Goal: Task Accomplishment & Management: Manage account settings

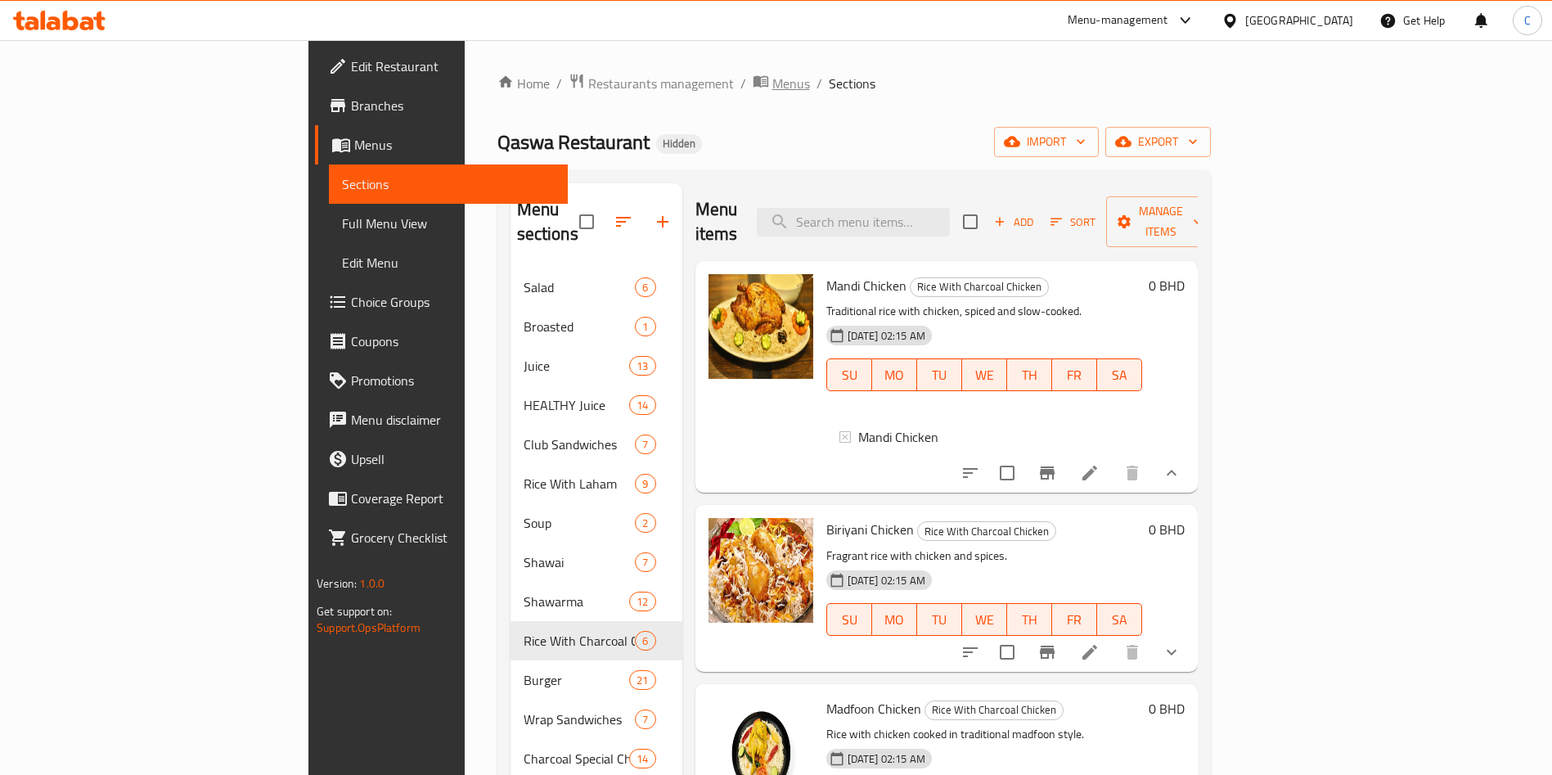
scroll to position [0, 156]
click at [772, 80] on span "Menus" at bounding box center [791, 84] width 38 height 20
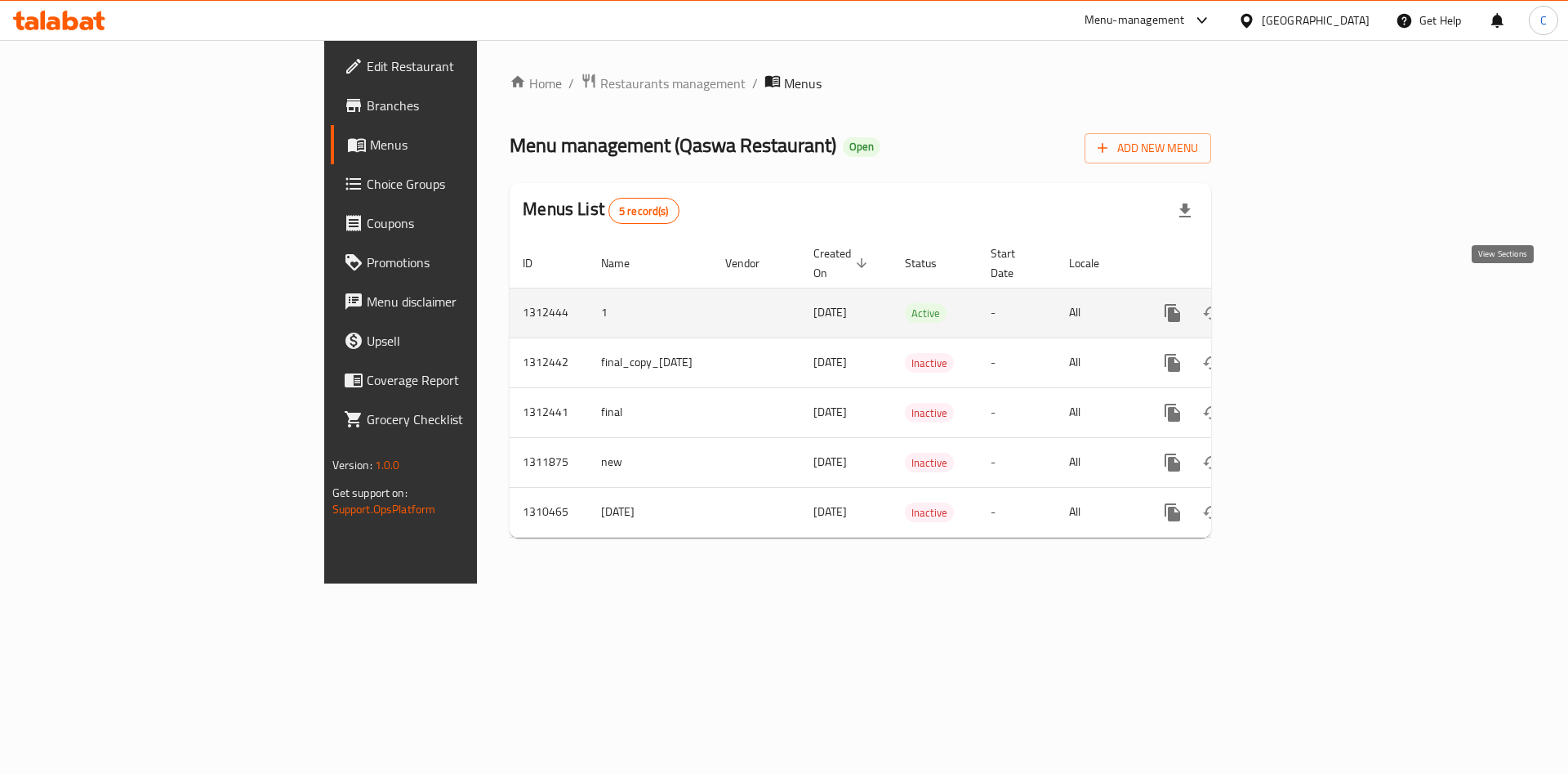
click at [1300, 303] on icon "enhanced table" at bounding box center [1291, 313] width 20 height 20
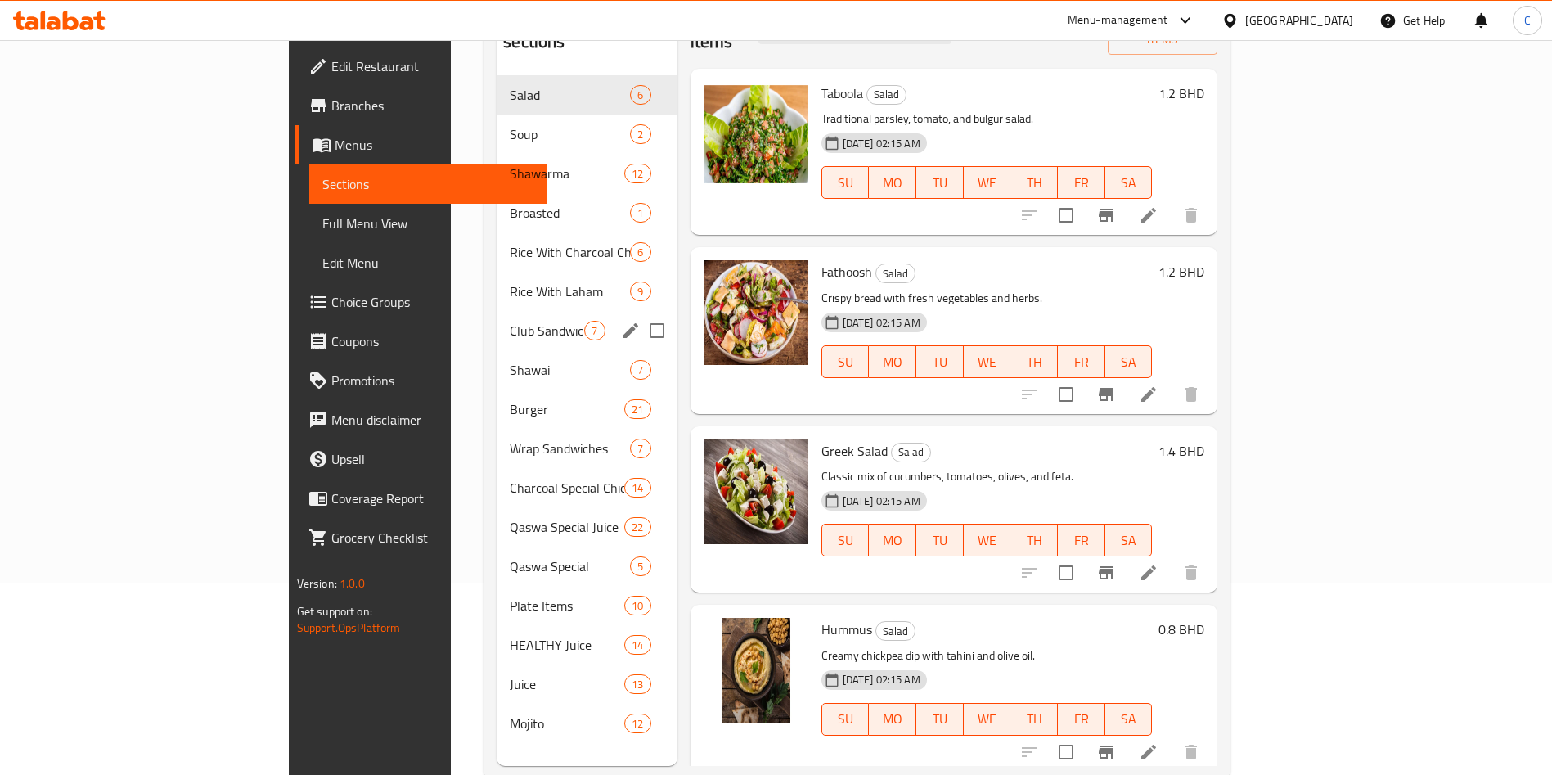
scroll to position [229, 0]
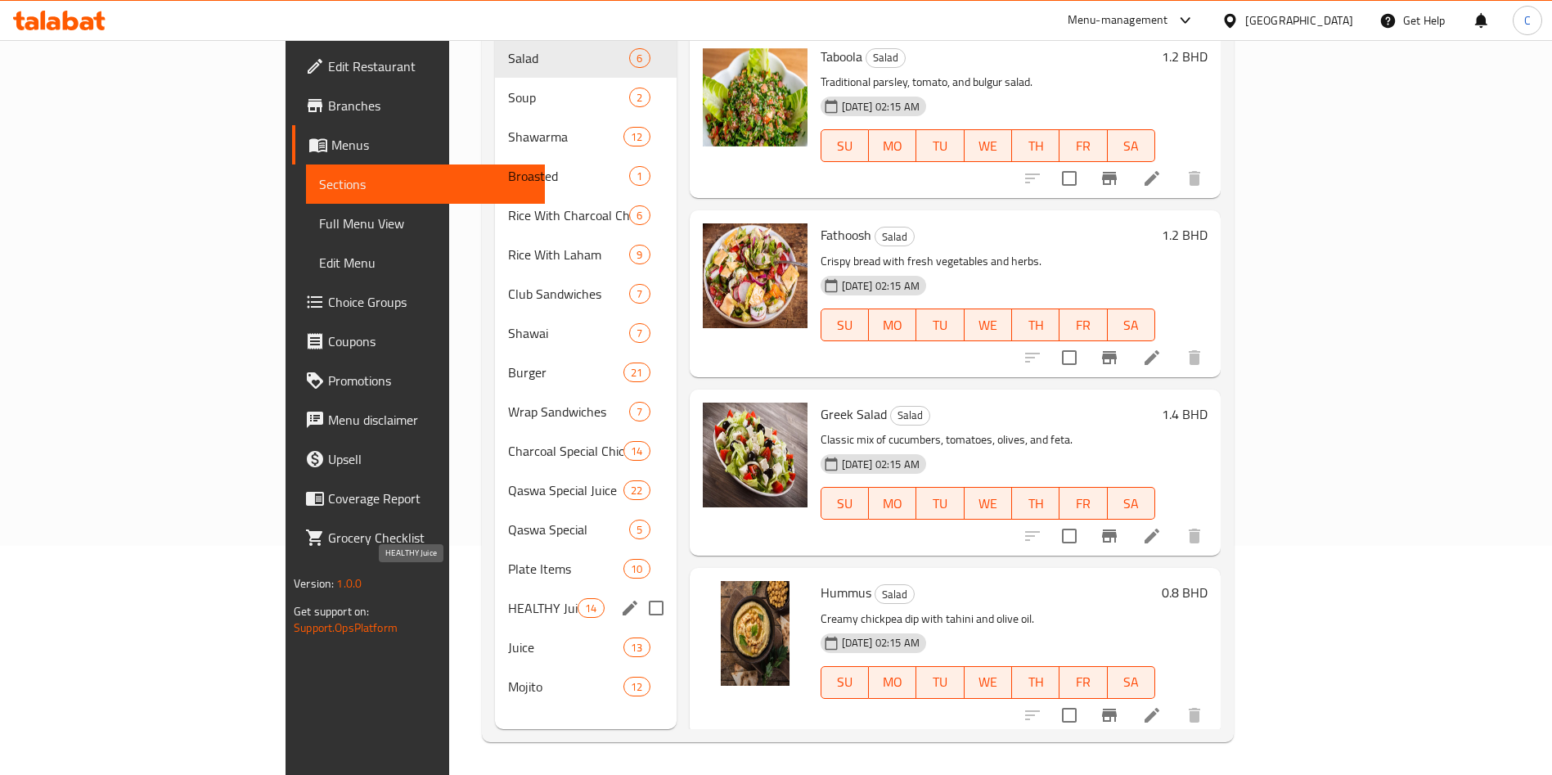
click at [508, 598] on span "HEALTHY Juice" at bounding box center [543, 608] width 70 height 20
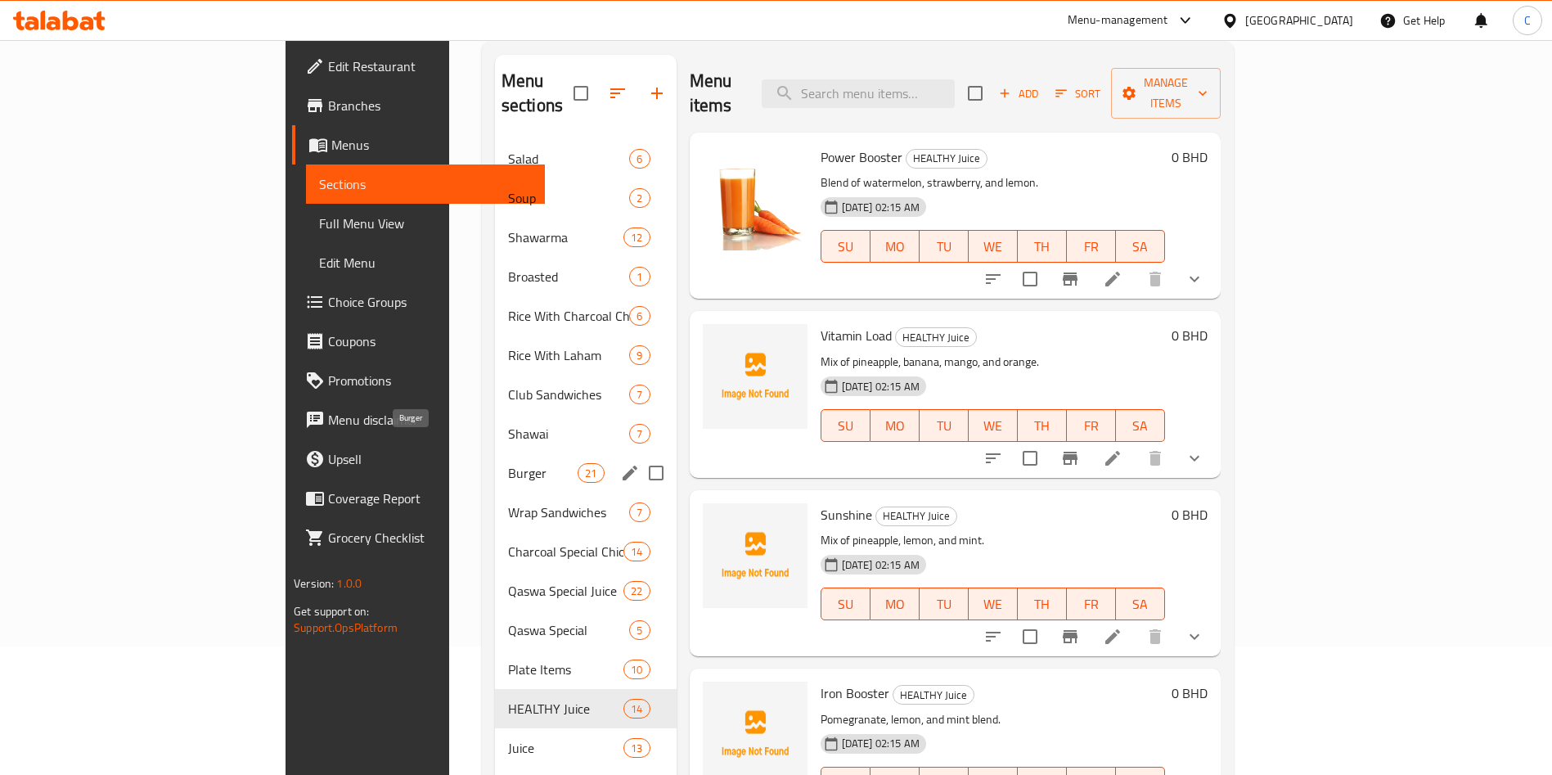
scroll to position [106, 0]
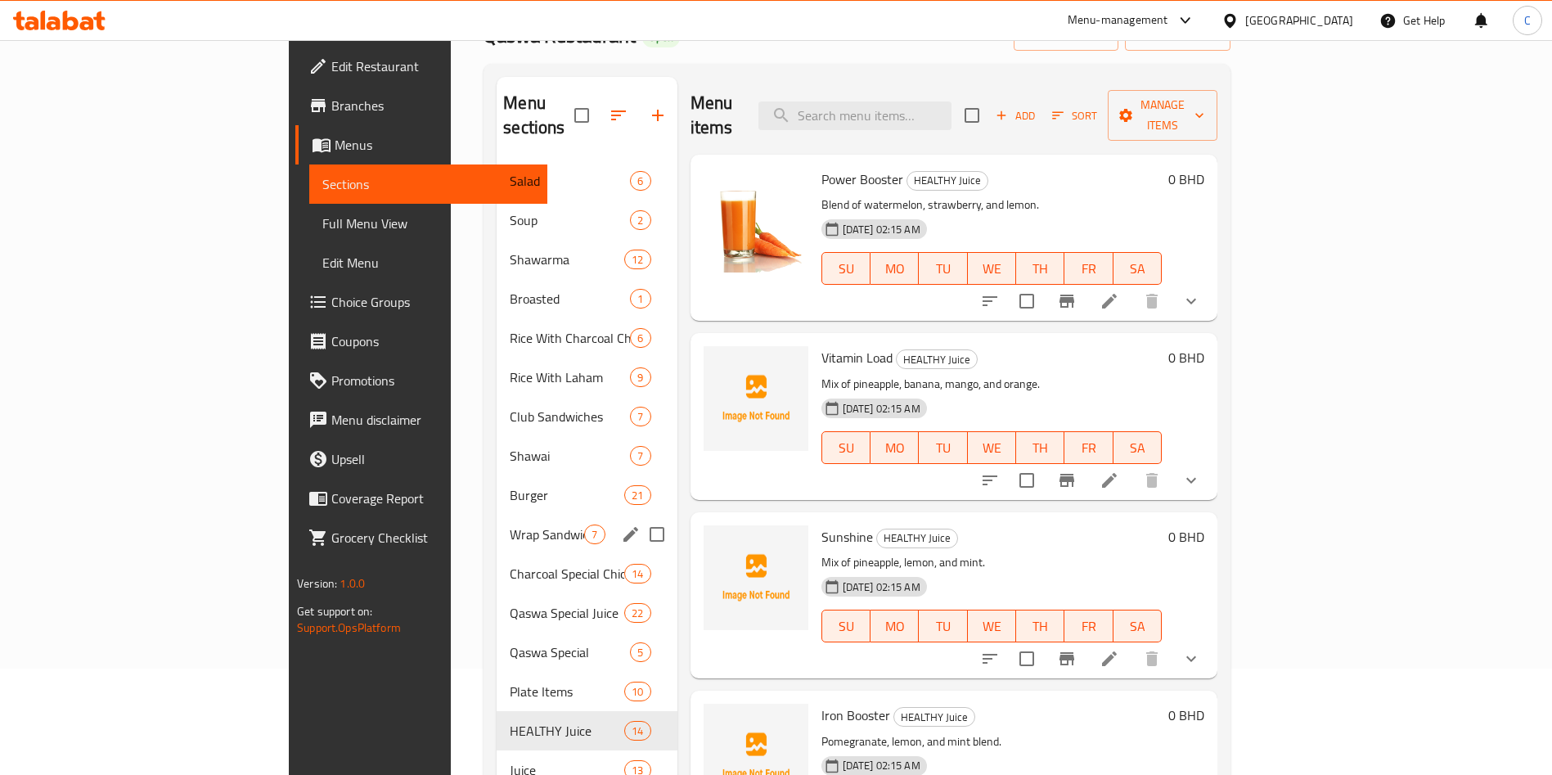
click at [497, 524] on div "Wrap Sandwiches 7" at bounding box center [587, 534] width 180 height 39
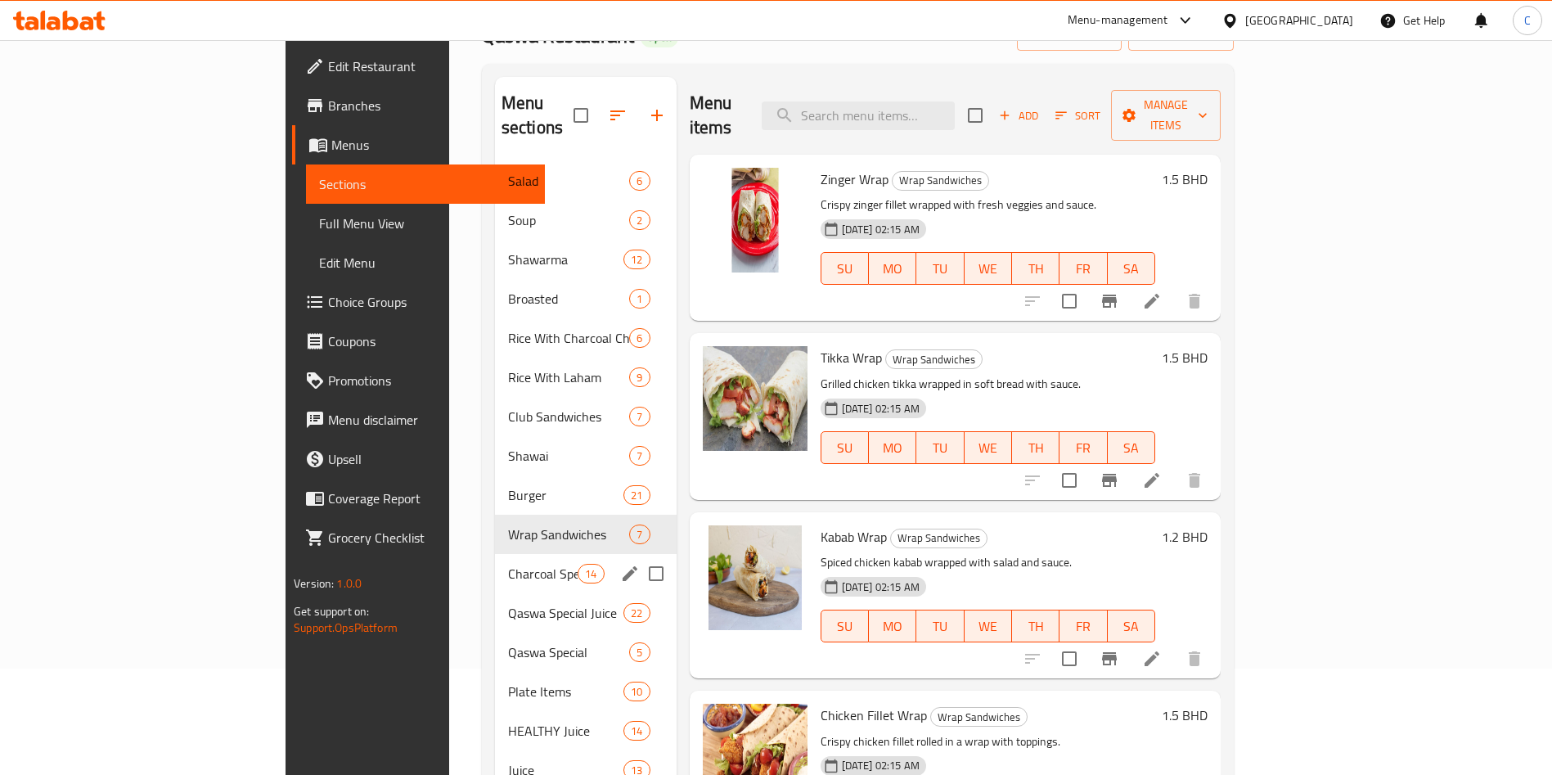
click at [495, 566] on div "Charcoal Special Chicken 14" at bounding box center [586, 573] width 182 height 39
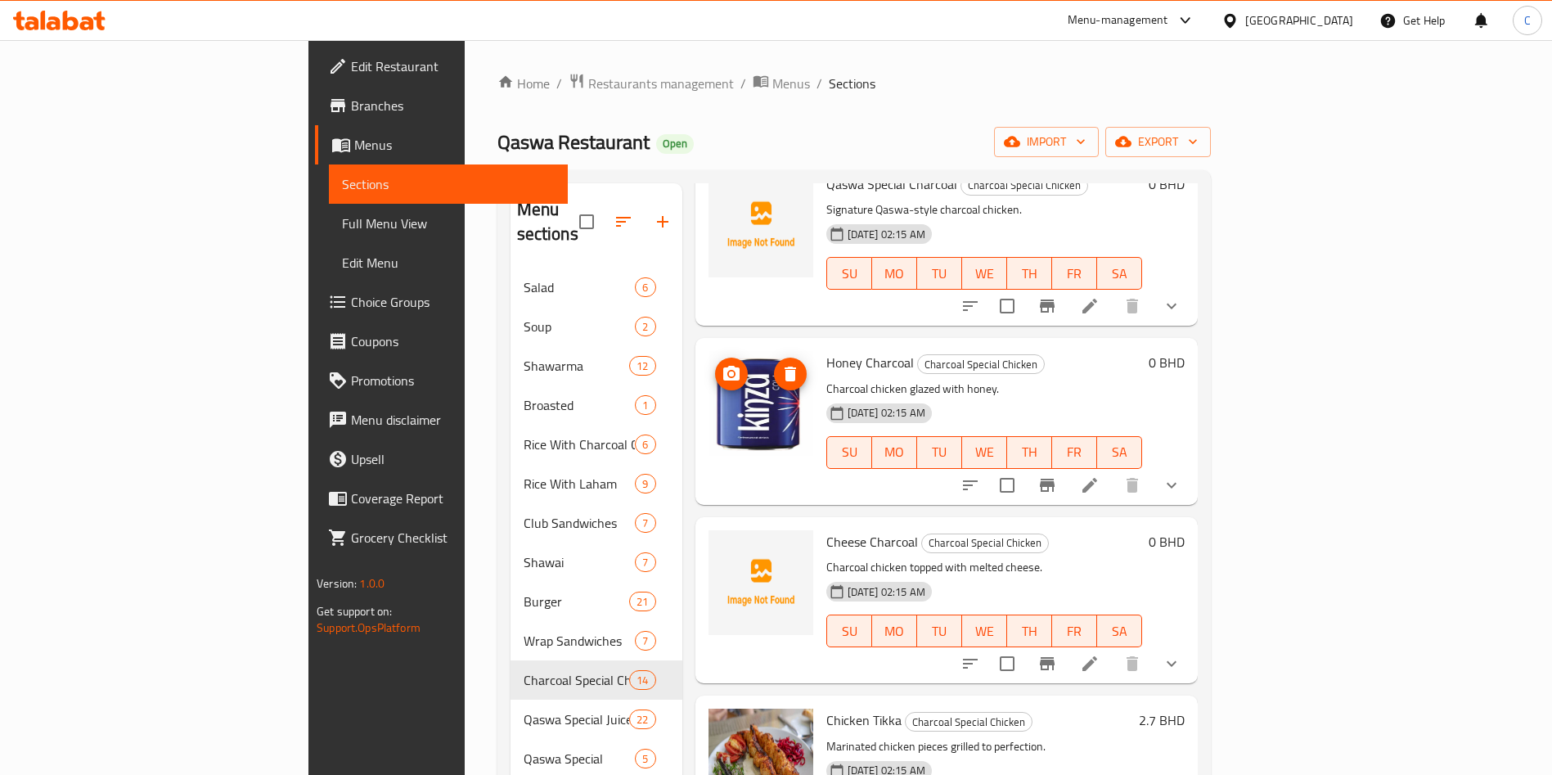
scroll to position [878, 0]
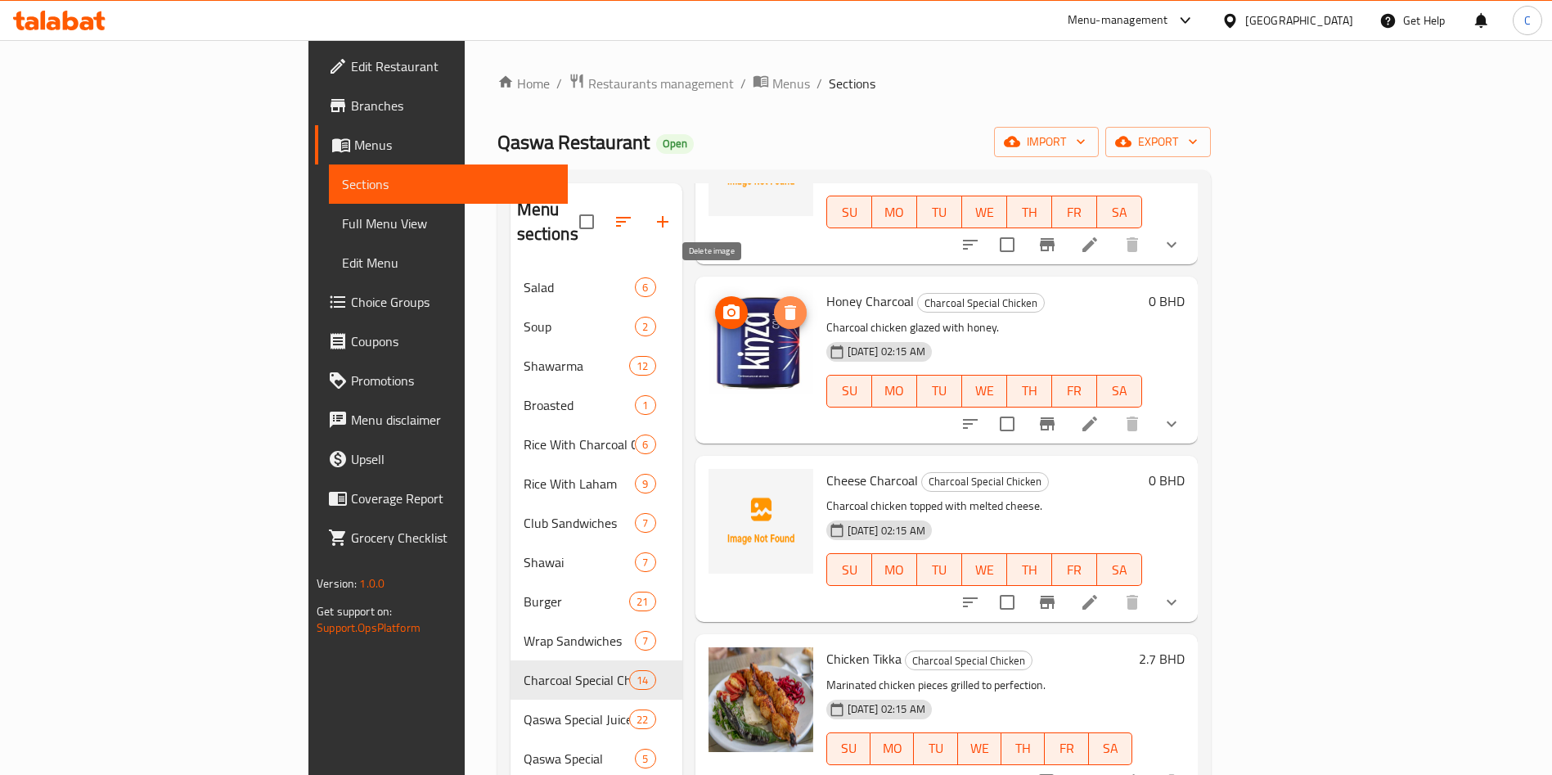
click at [774, 301] on button "delete image" at bounding box center [790, 312] width 33 height 33
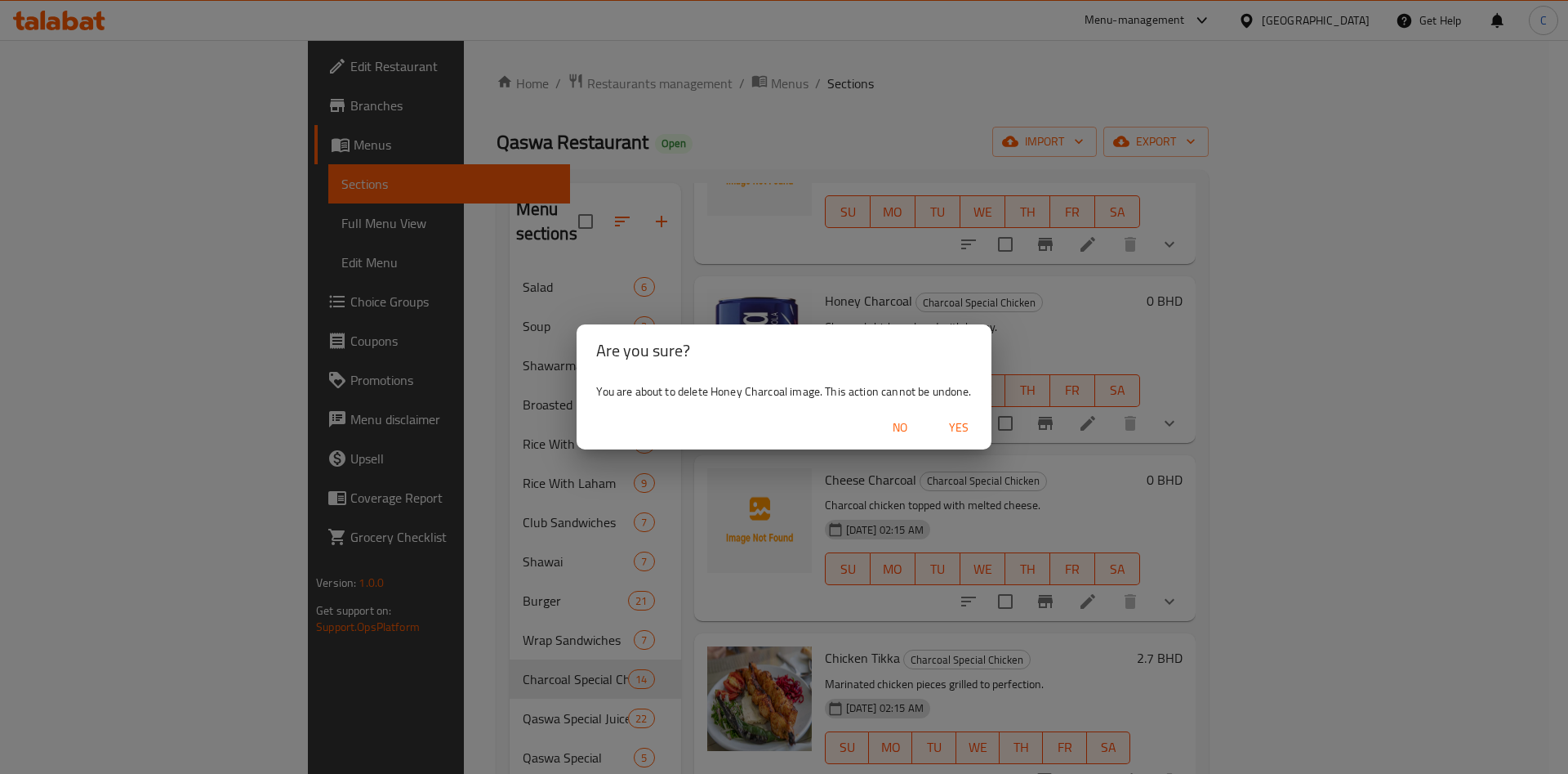
click at [976, 430] on span "Yes" at bounding box center [958, 427] width 39 height 20
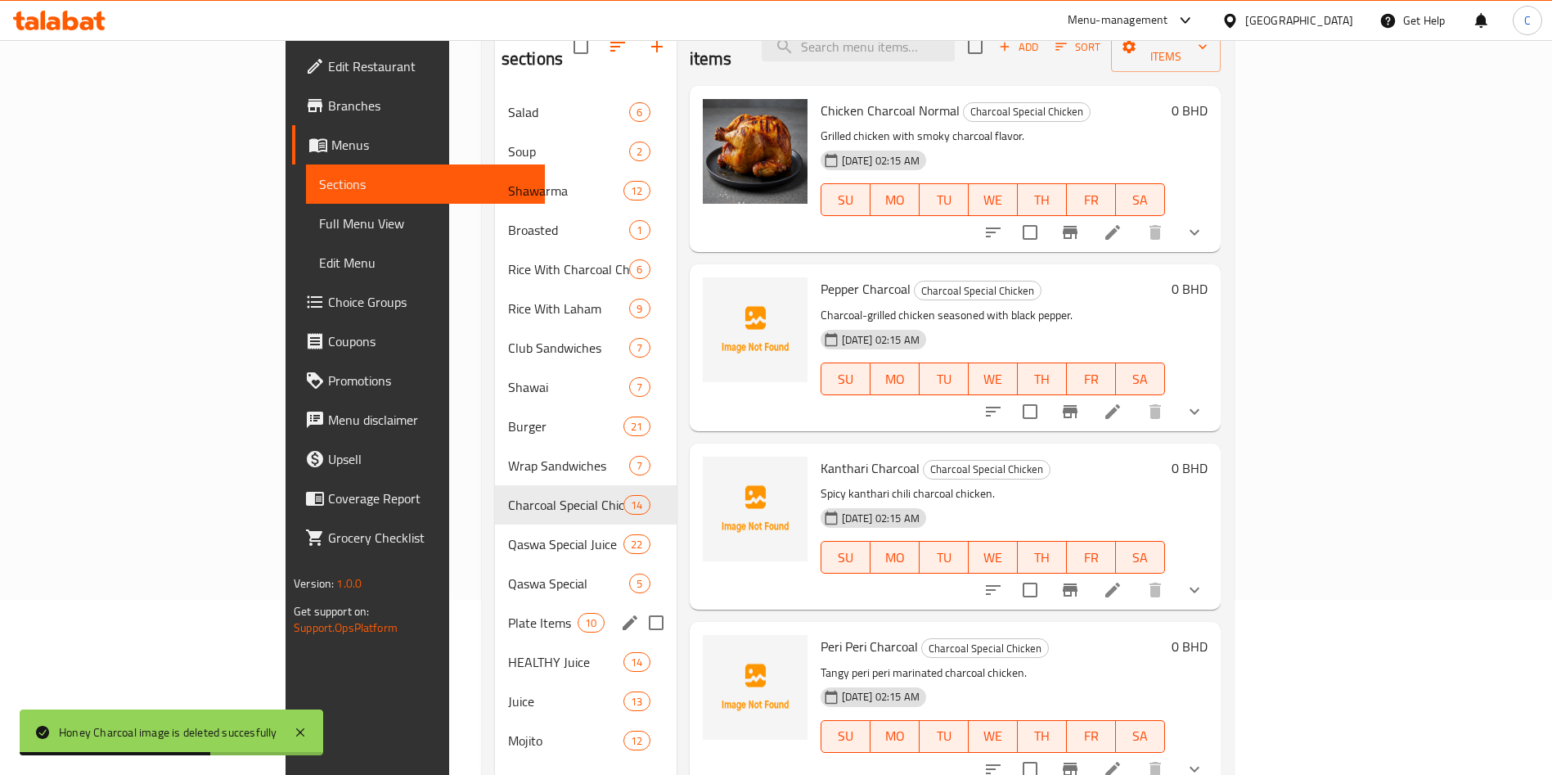
scroll to position [229, 0]
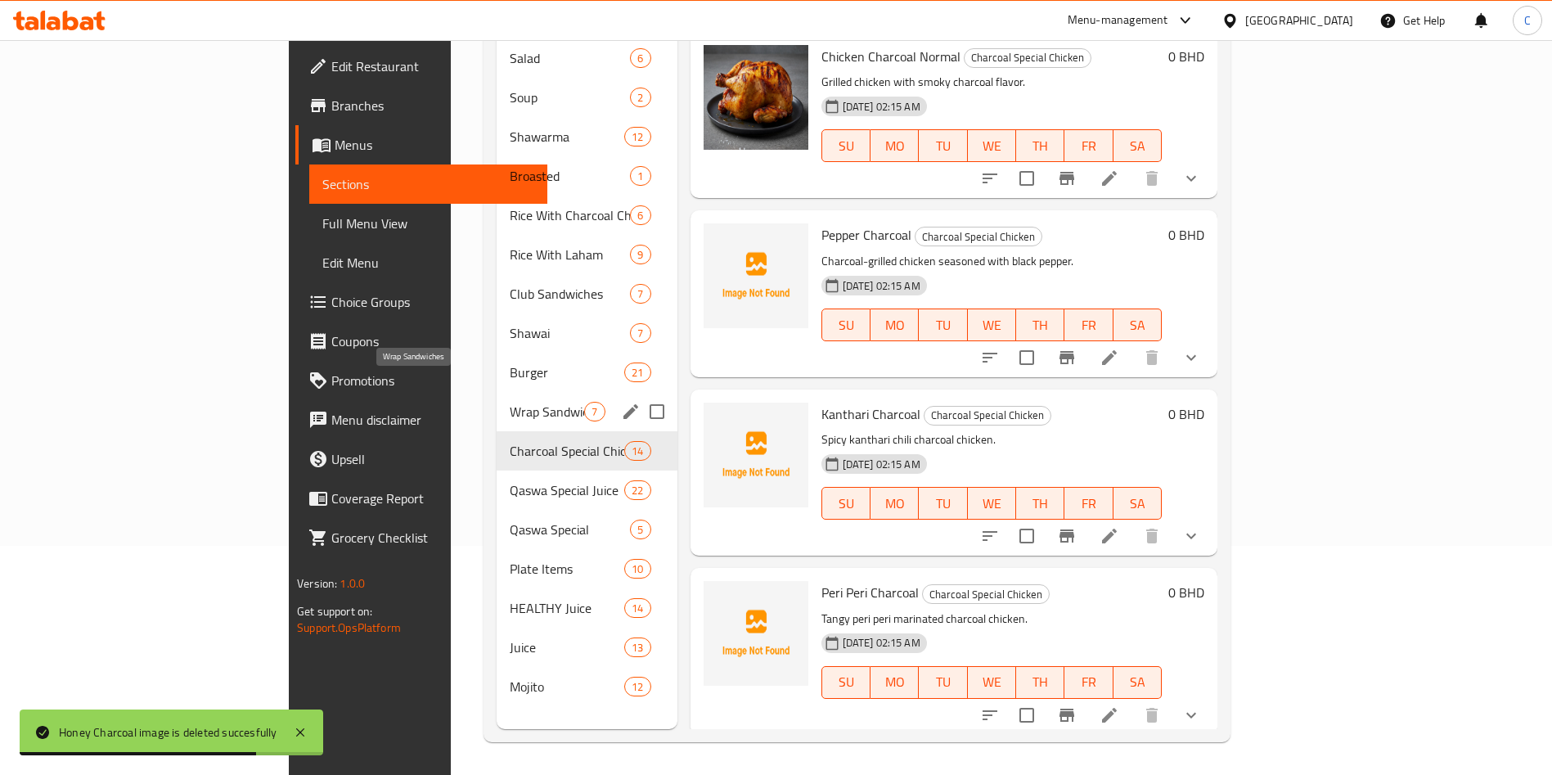
click at [510, 402] on span "Wrap Sandwiches" at bounding box center [547, 412] width 74 height 20
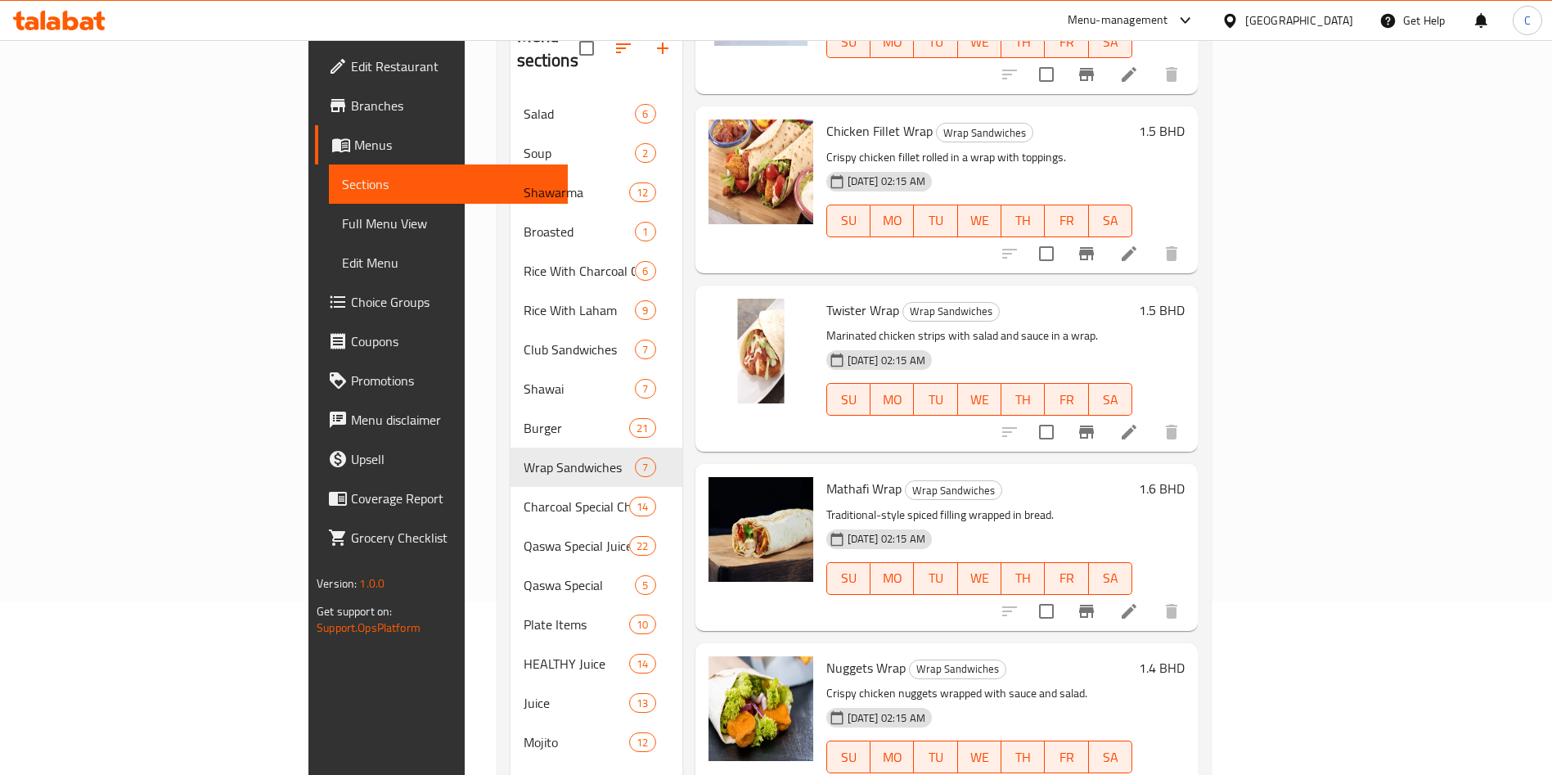
scroll to position [229, 0]
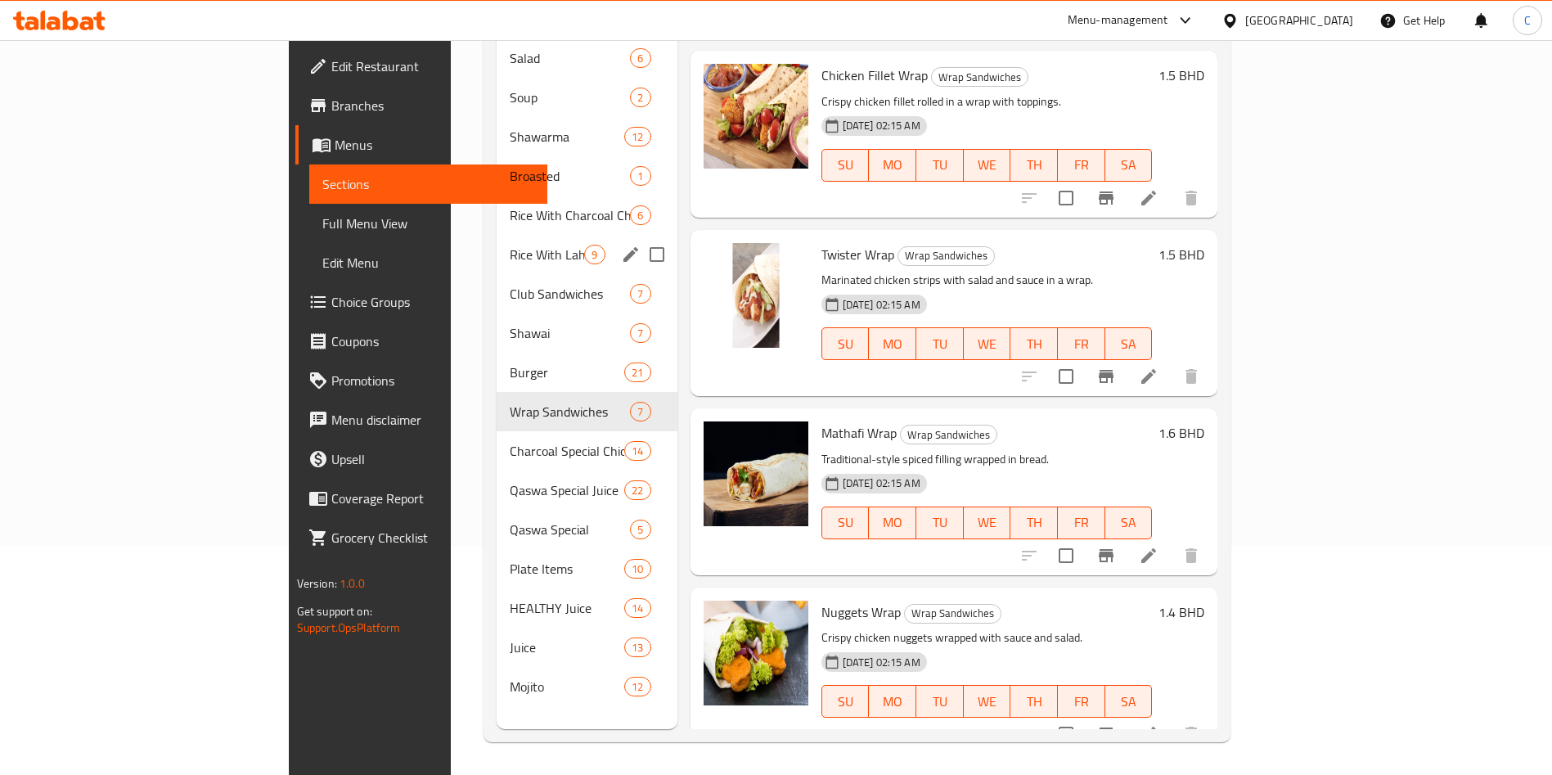
click at [497, 245] on div "Rice With Laham 9" at bounding box center [587, 254] width 180 height 39
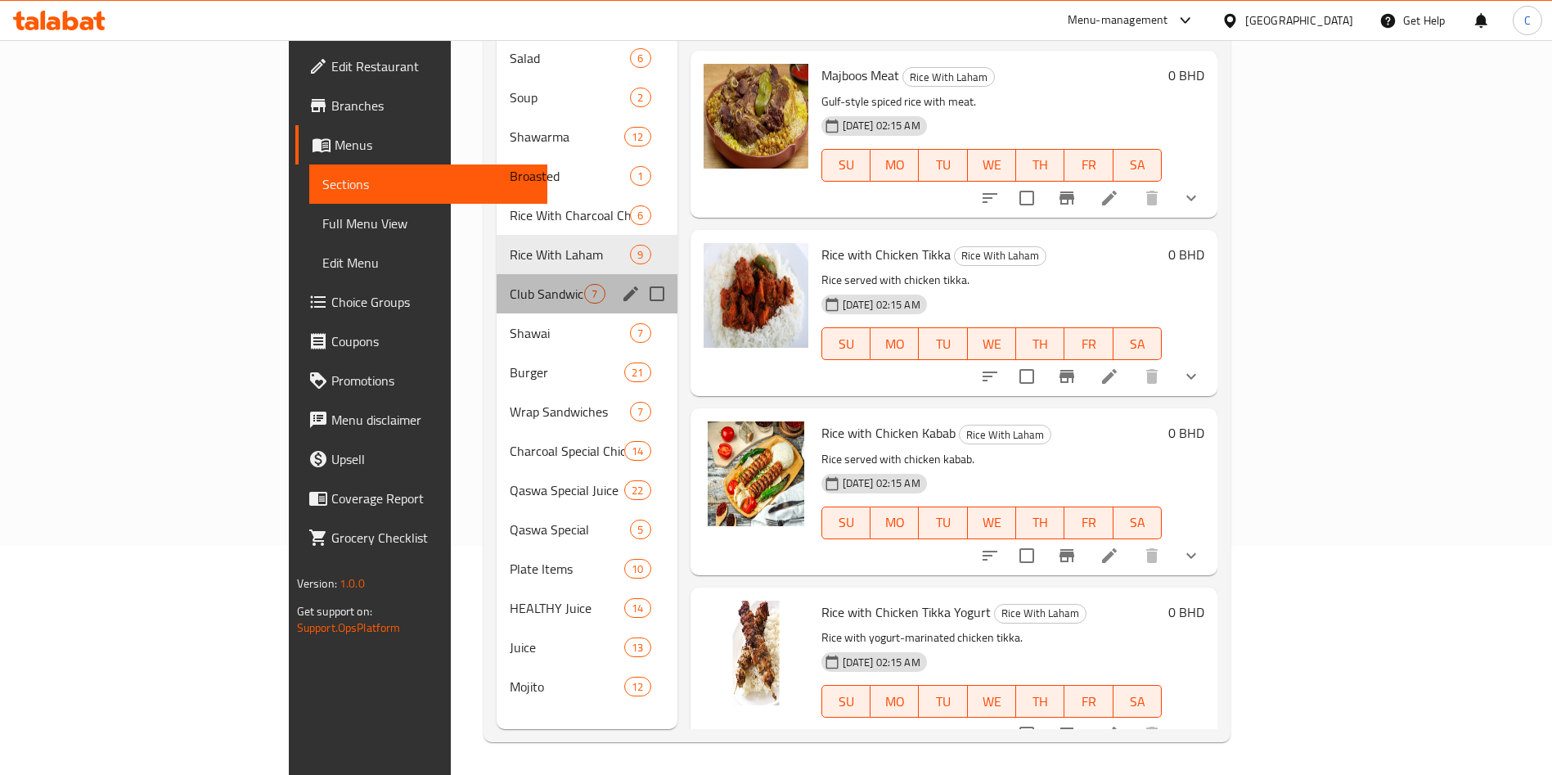
click at [497, 280] on div "Club Sandwiches 7" at bounding box center [587, 293] width 180 height 39
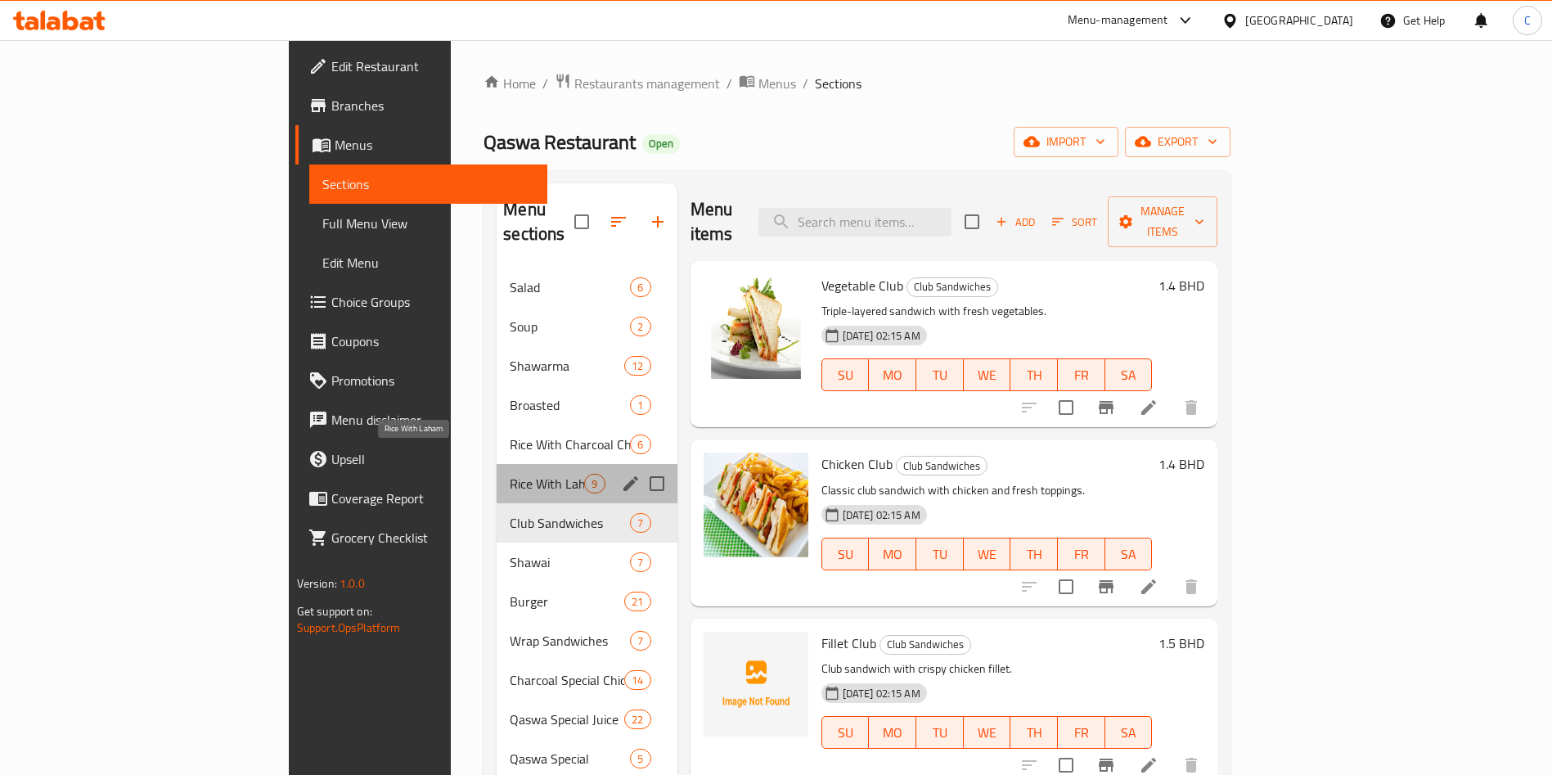
click at [510, 474] on span "Rice With Laham" at bounding box center [547, 484] width 74 height 20
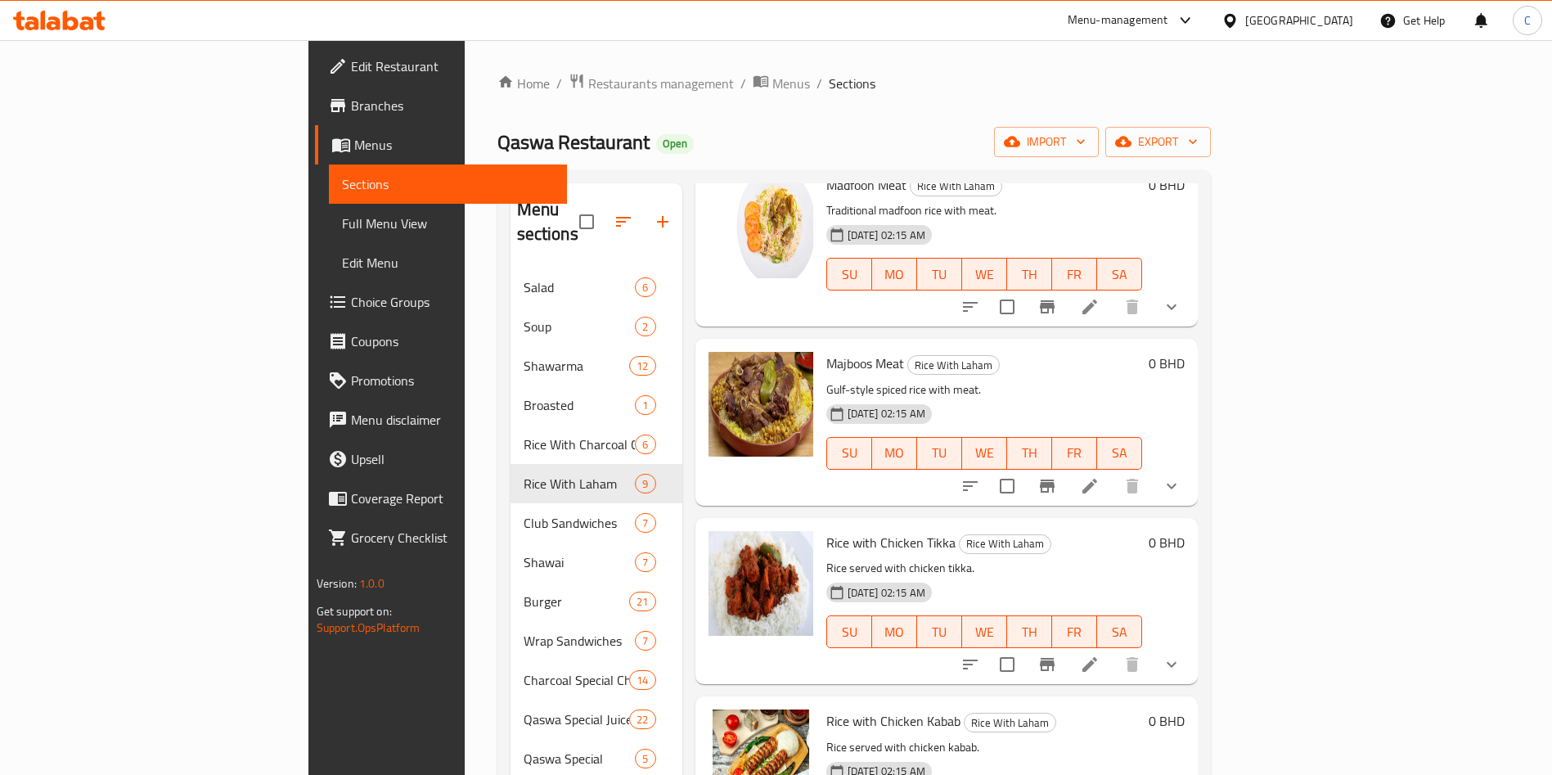
scroll to position [874, 0]
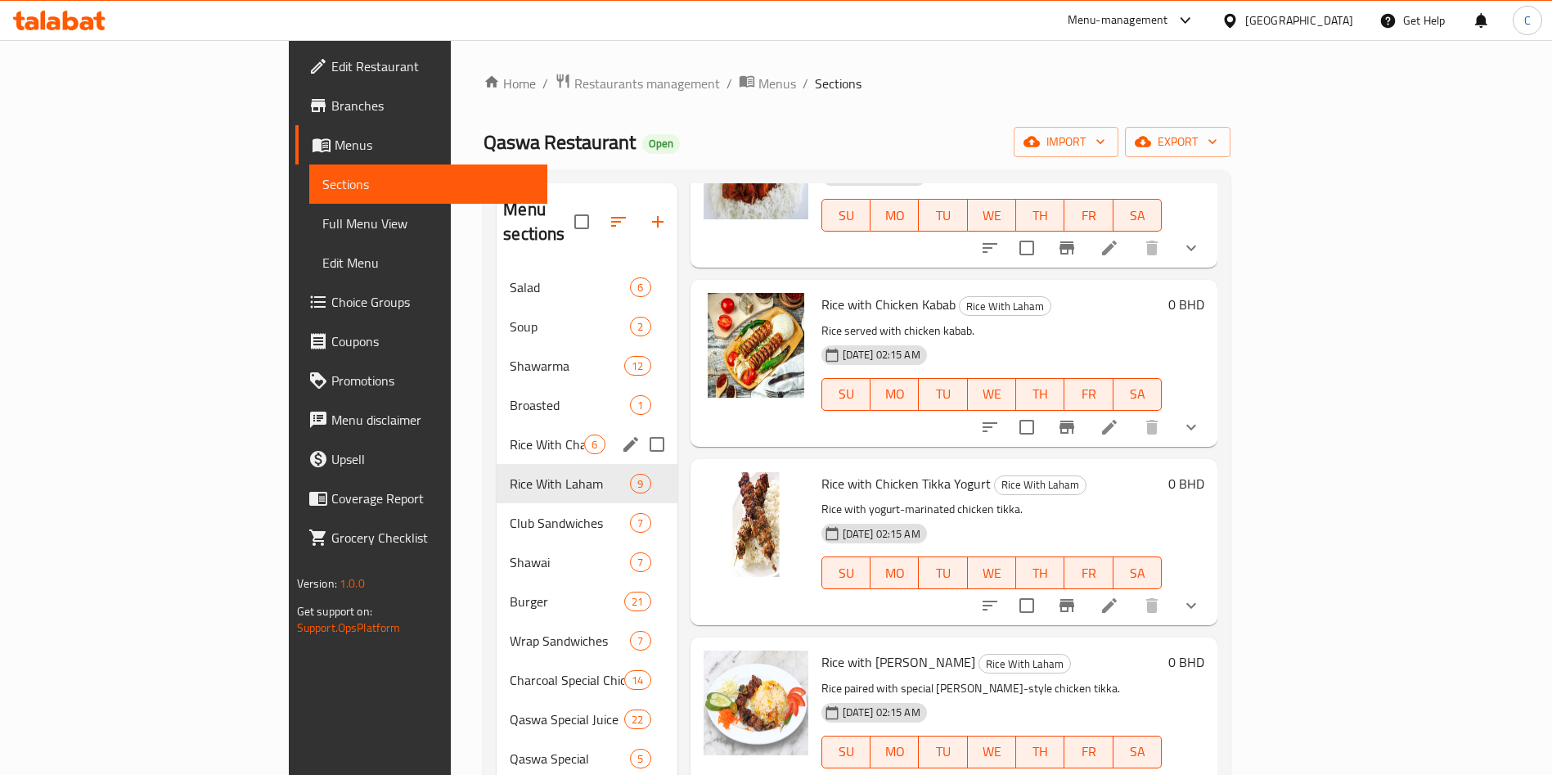
click at [497, 425] on div "Rice With Charcoal Chicken 6" at bounding box center [587, 444] width 180 height 39
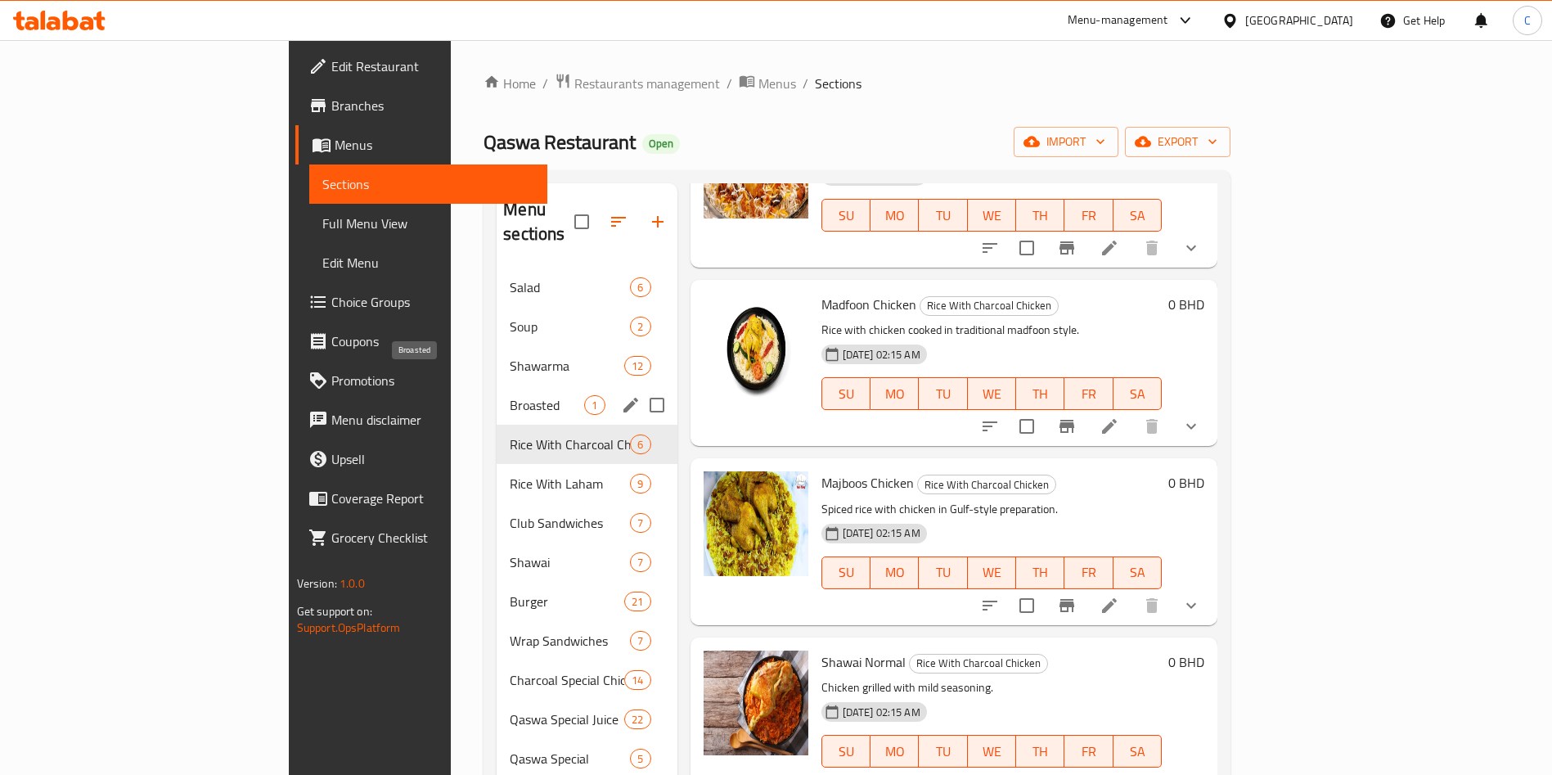
click at [510, 395] on span "Broasted" at bounding box center [547, 405] width 74 height 20
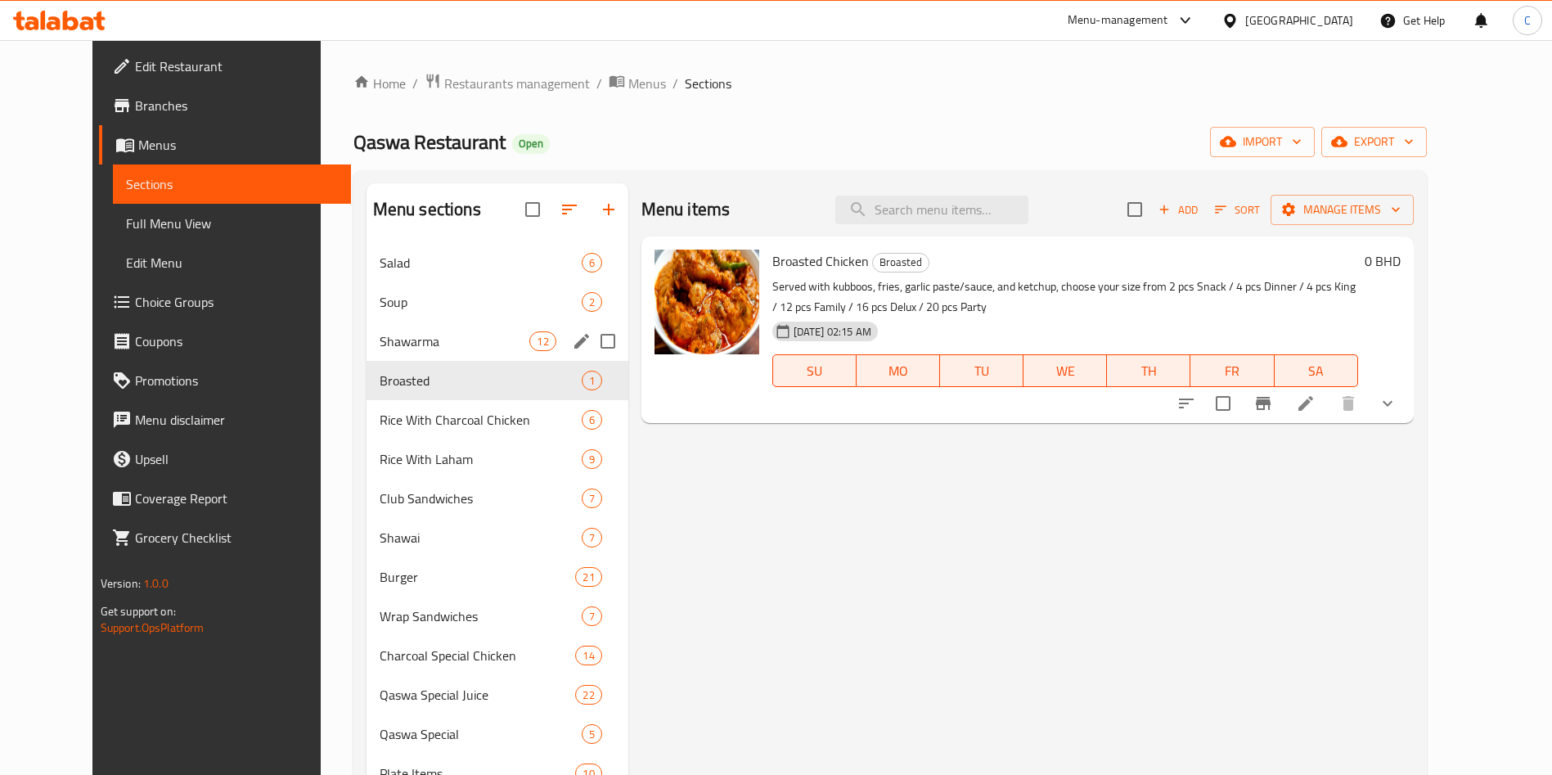
click at [441, 358] on div "Shawarma 12" at bounding box center [497, 340] width 262 height 39
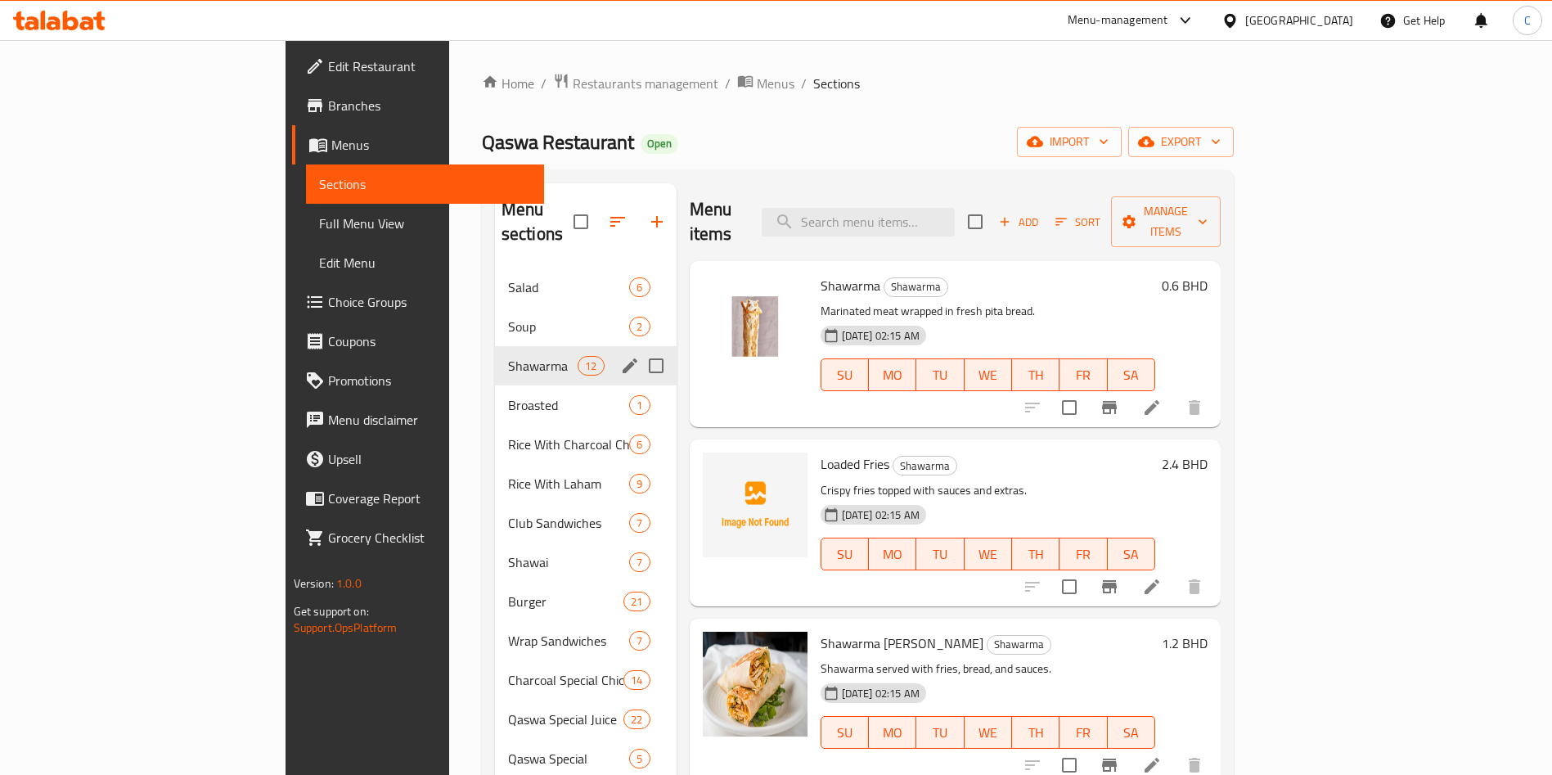
click at [495, 346] on div "Shawarma 12" at bounding box center [586, 365] width 182 height 39
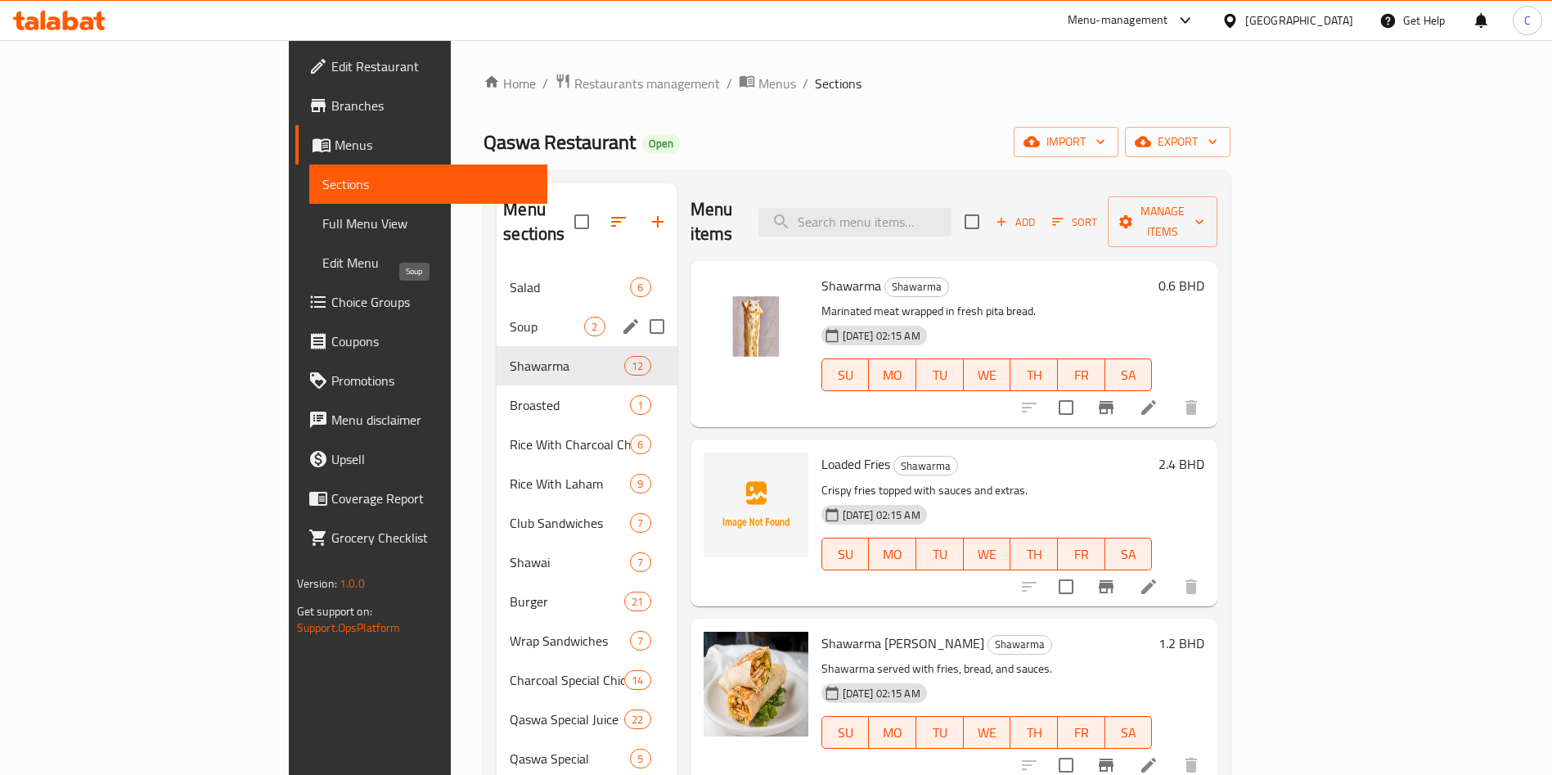
click at [510, 317] on span "Soup" at bounding box center [547, 327] width 74 height 20
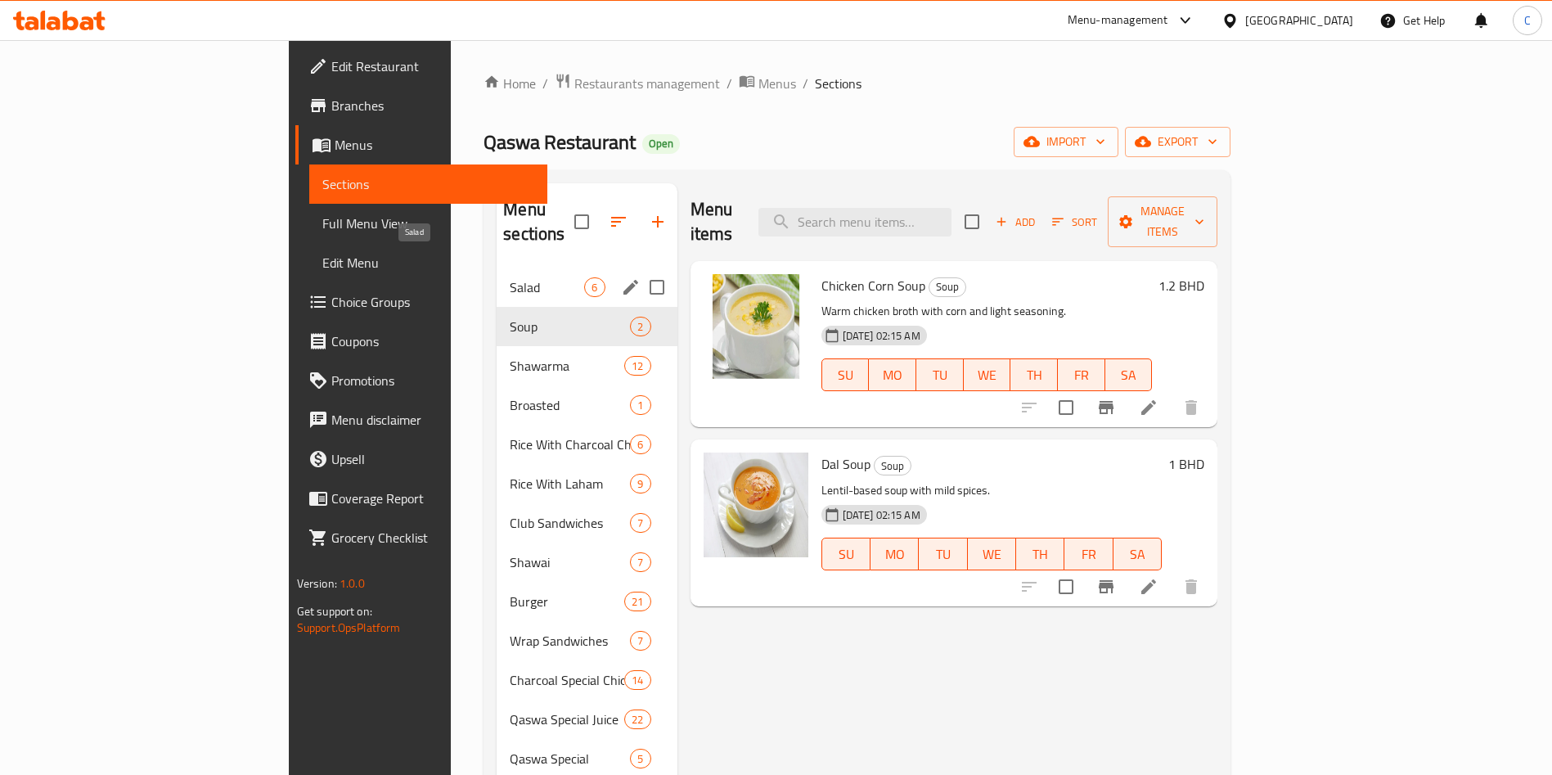
click at [510, 277] on span "Salad" at bounding box center [547, 287] width 74 height 20
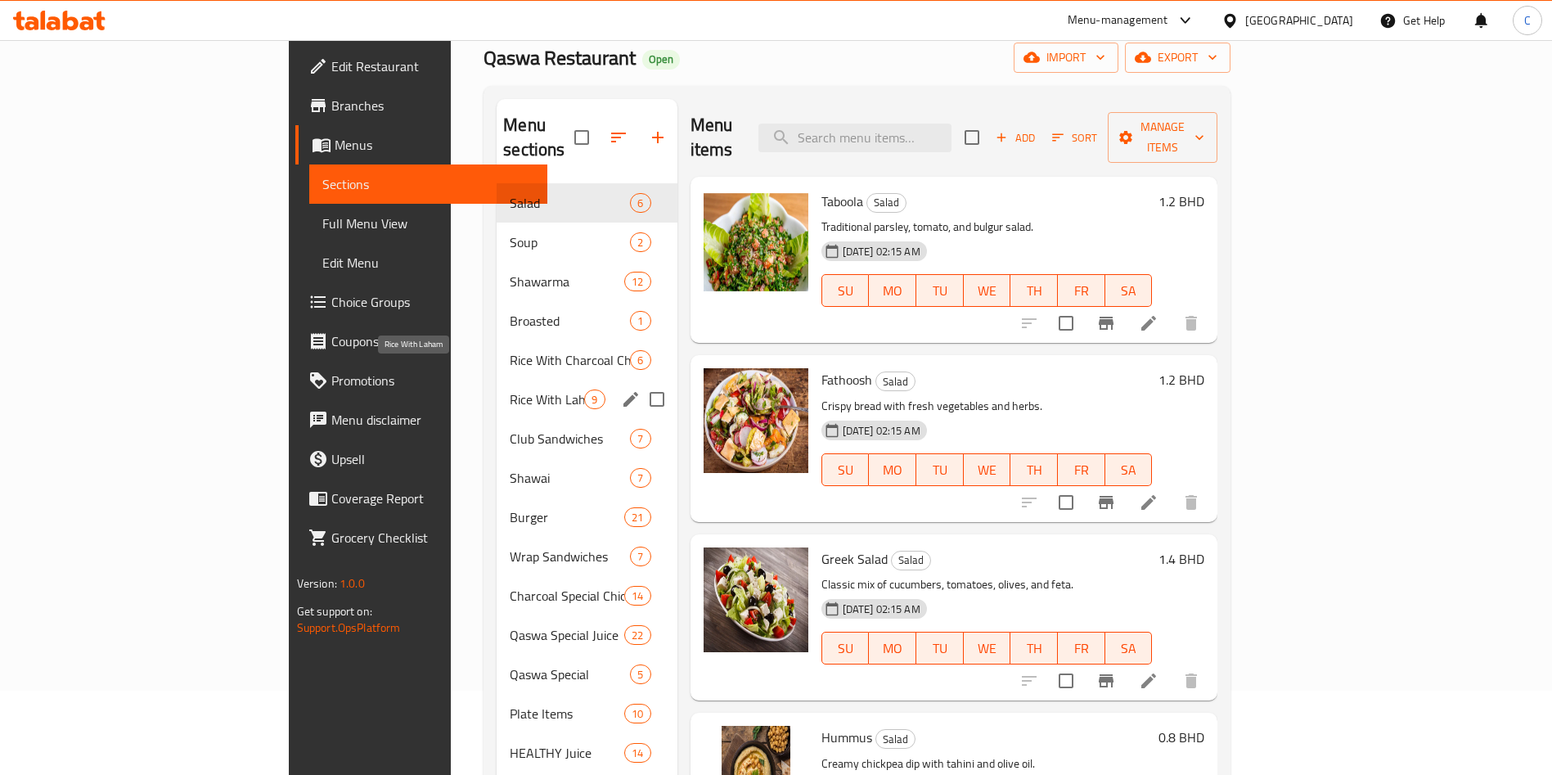
scroll to position [123, 0]
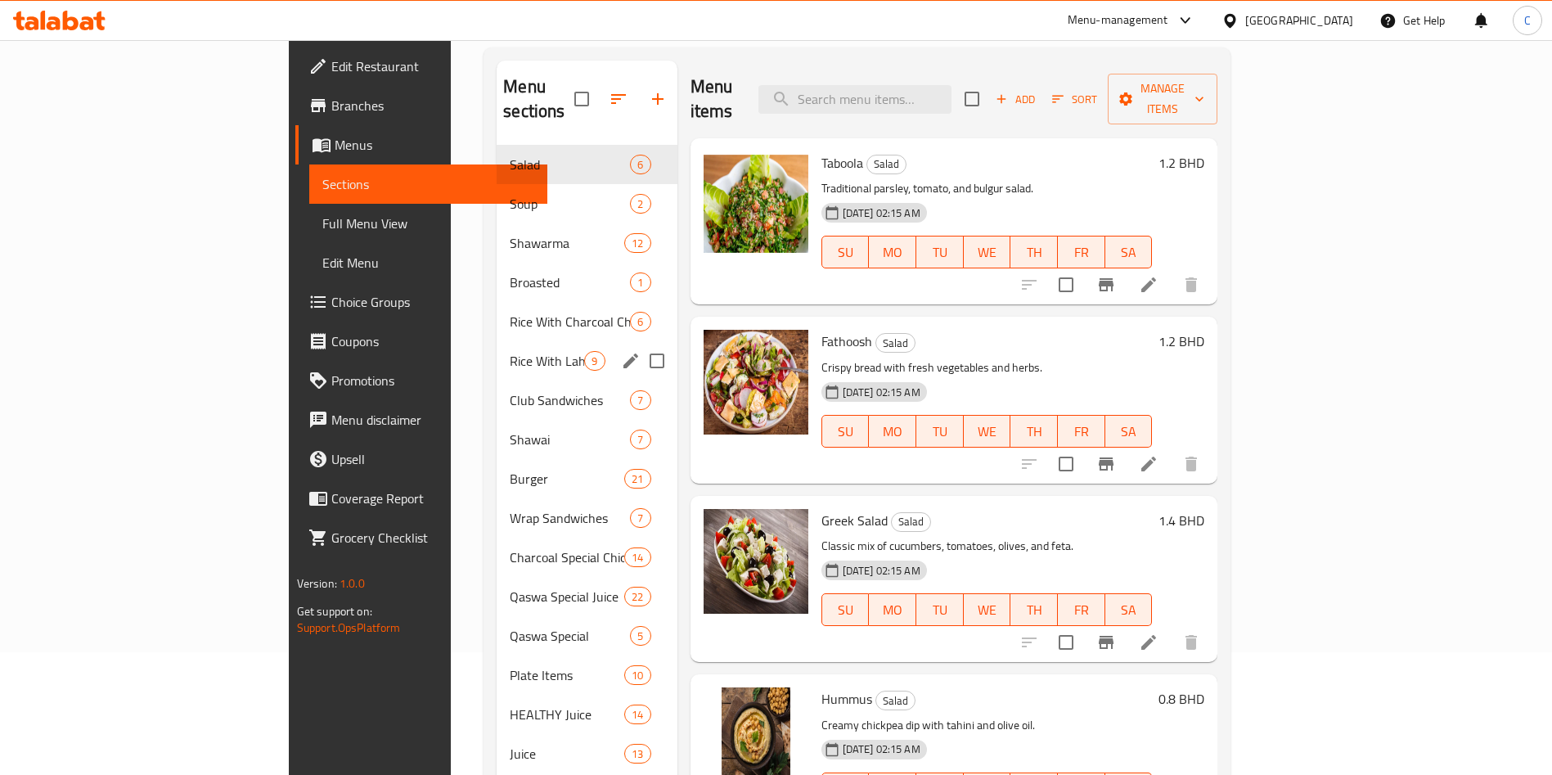
click at [497, 346] on div "Rice With Laham 9" at bounding box center [587, 360] width 180 height 39
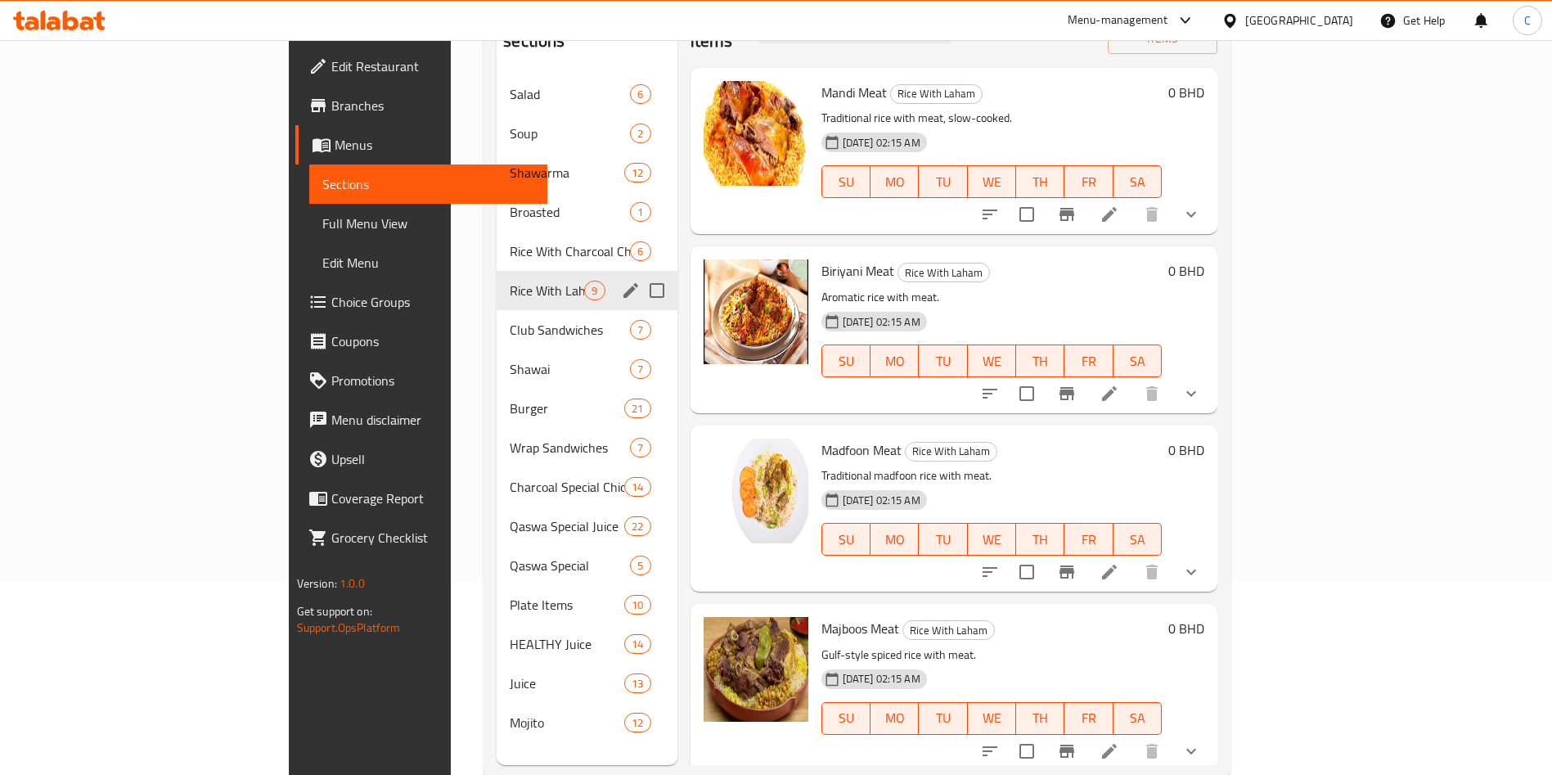
scroll to position [229, 0]
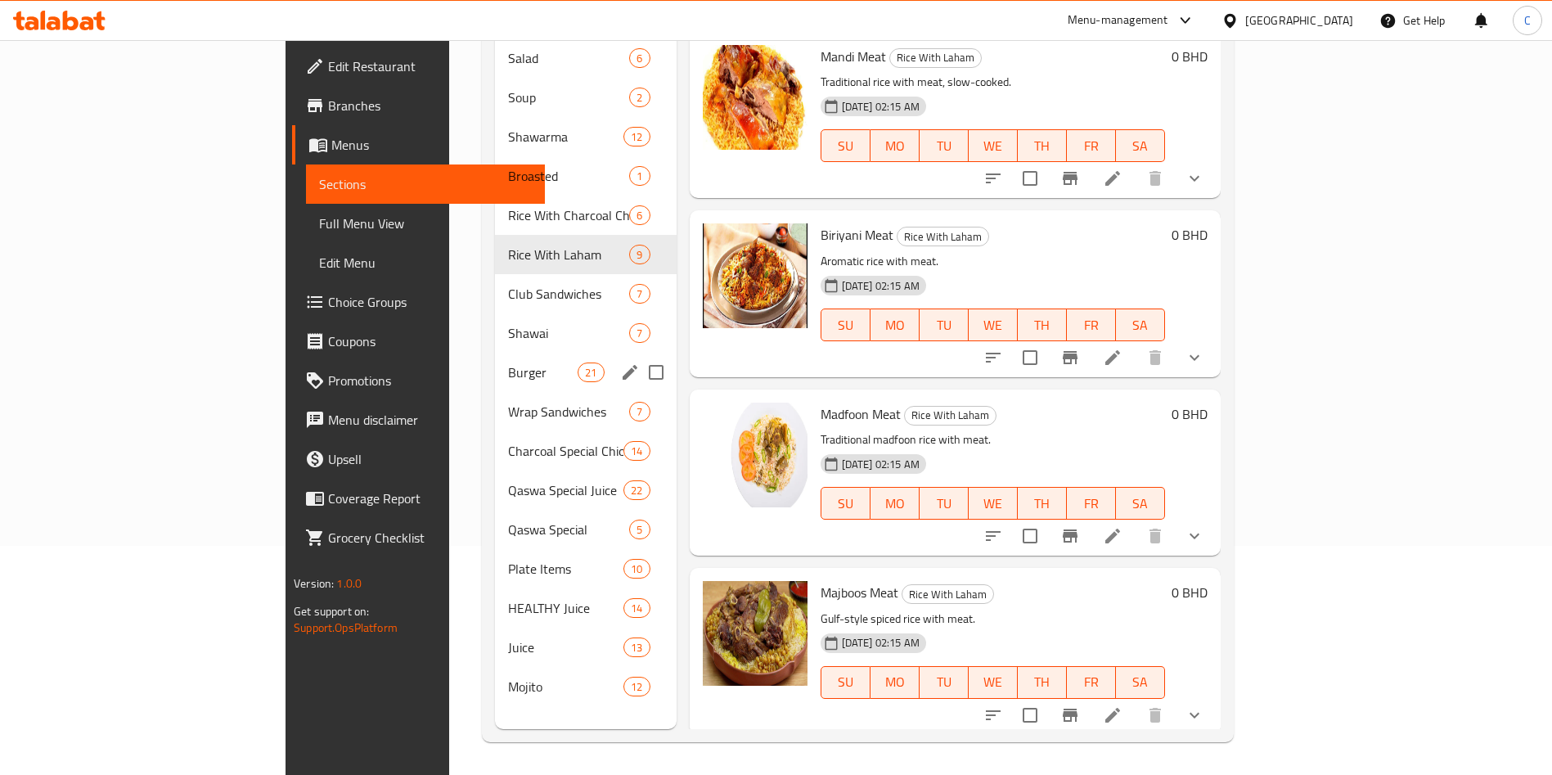
click at [495, 392] on div "Wrap Sandwiches 7" at bounding box center [586, 411] width 182 height 39
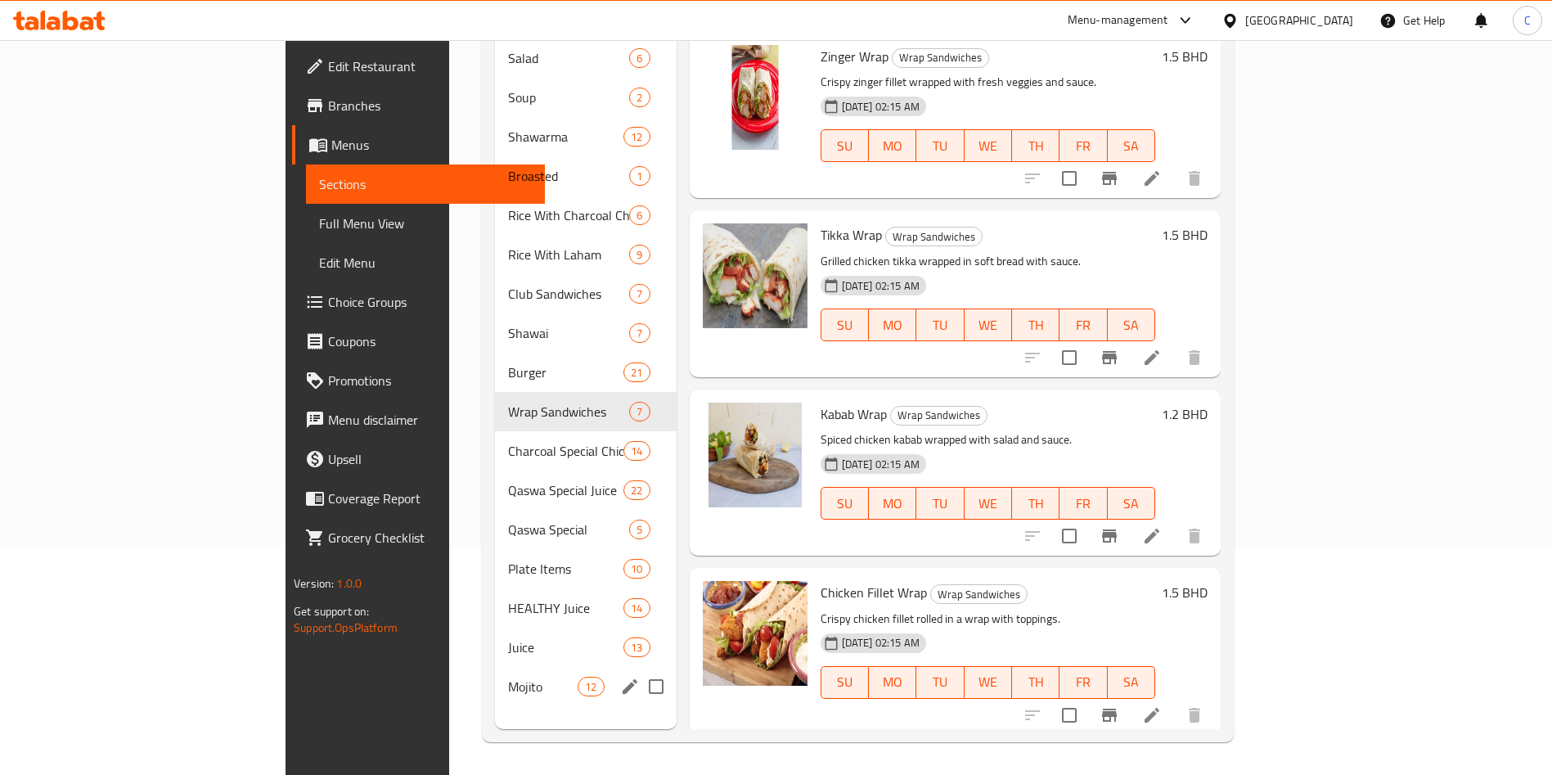
click at [495, 667] on div "Mojito 12" at bounding box center [586, 686] width 182 height 39
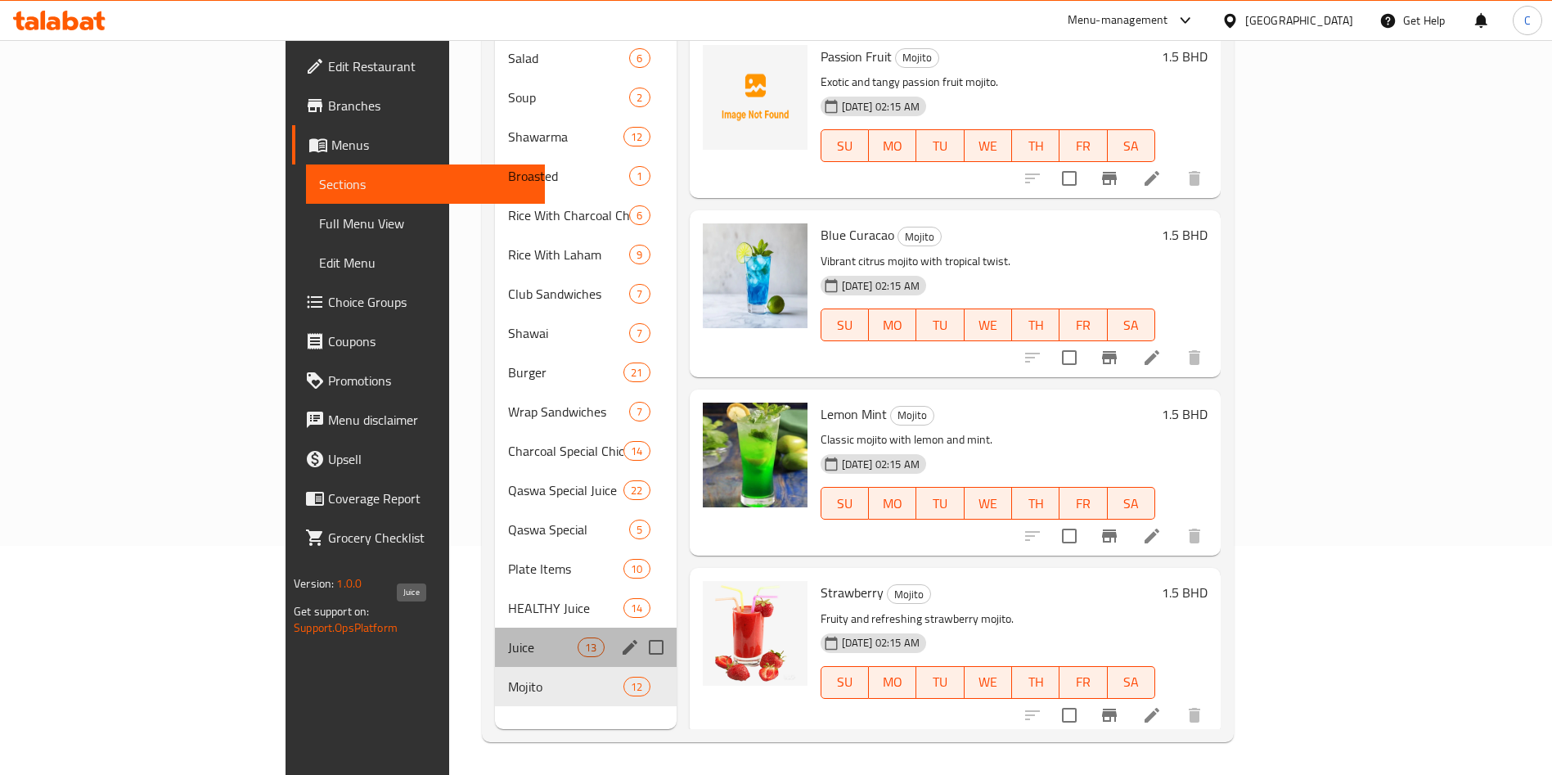
click at [508, 637] on span "Juice" at bounding box center [543, 647] width 70 height 20
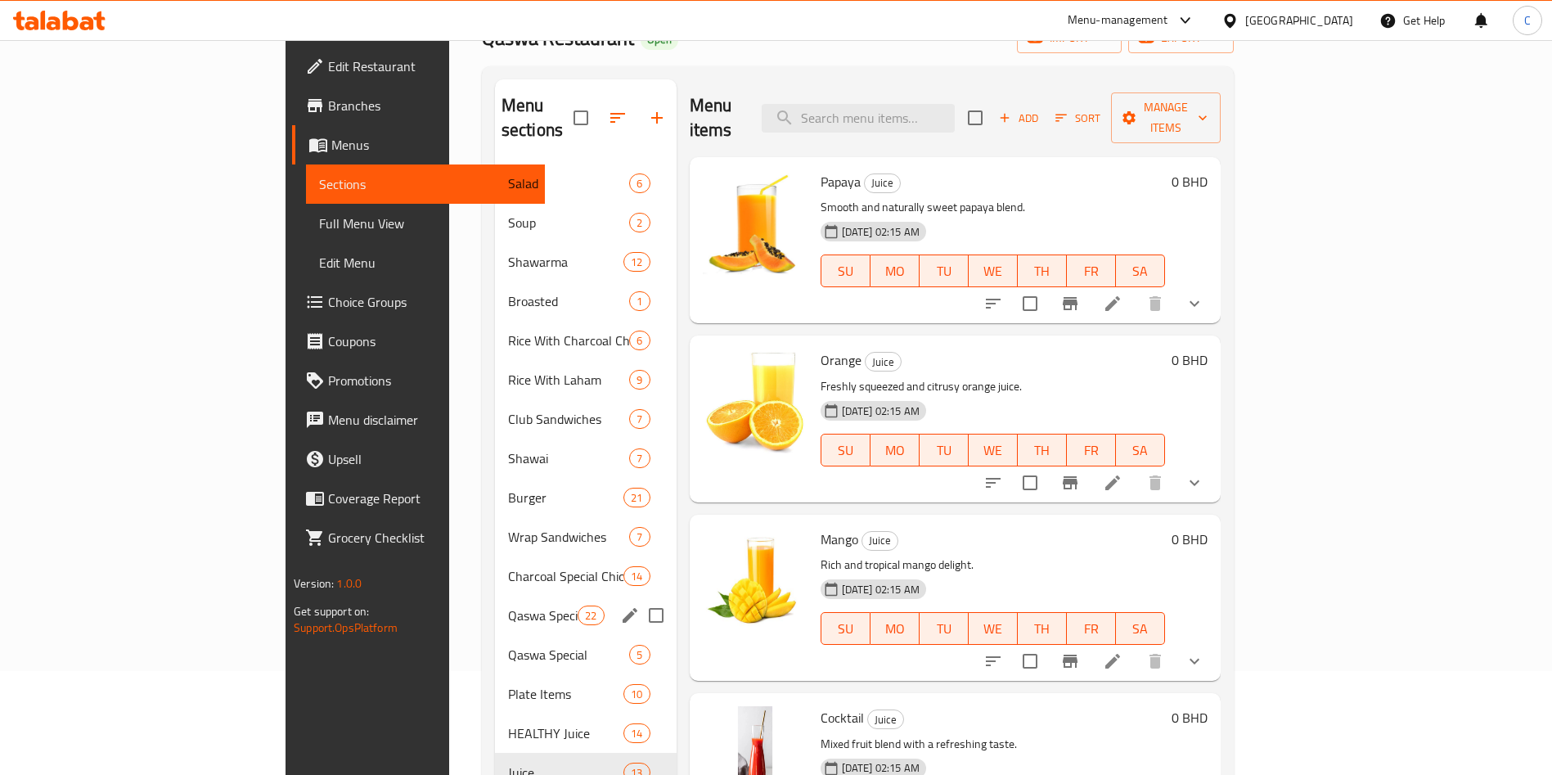
scroll to position [229, 0]
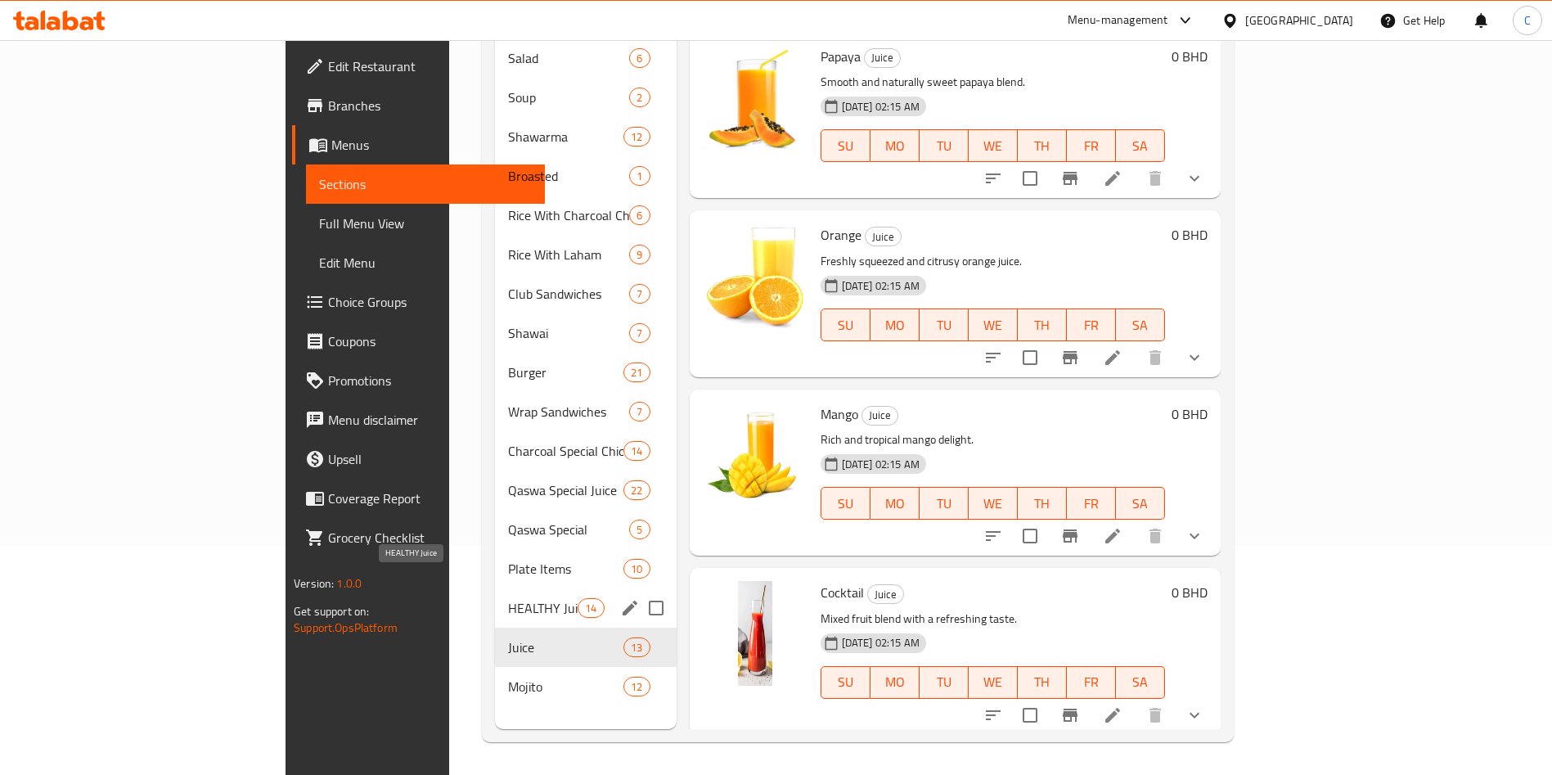
click at [508, 598] on span "HEALTHY Juice" at bounding box center [543, 608] width 70 height 20
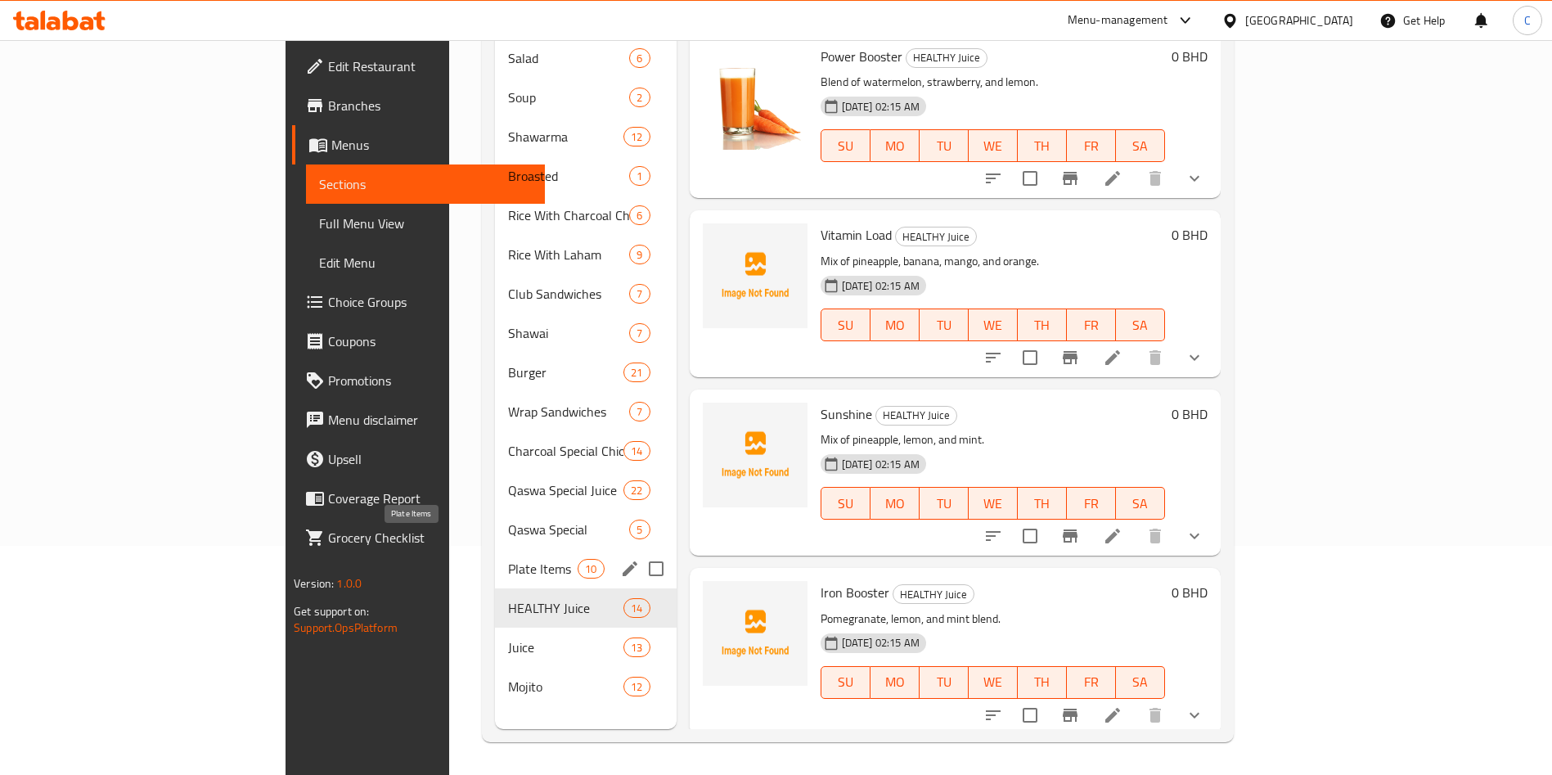
click at [508, 559] on span "Plate Items" at bounding box center [543, 569] width 70 height 20
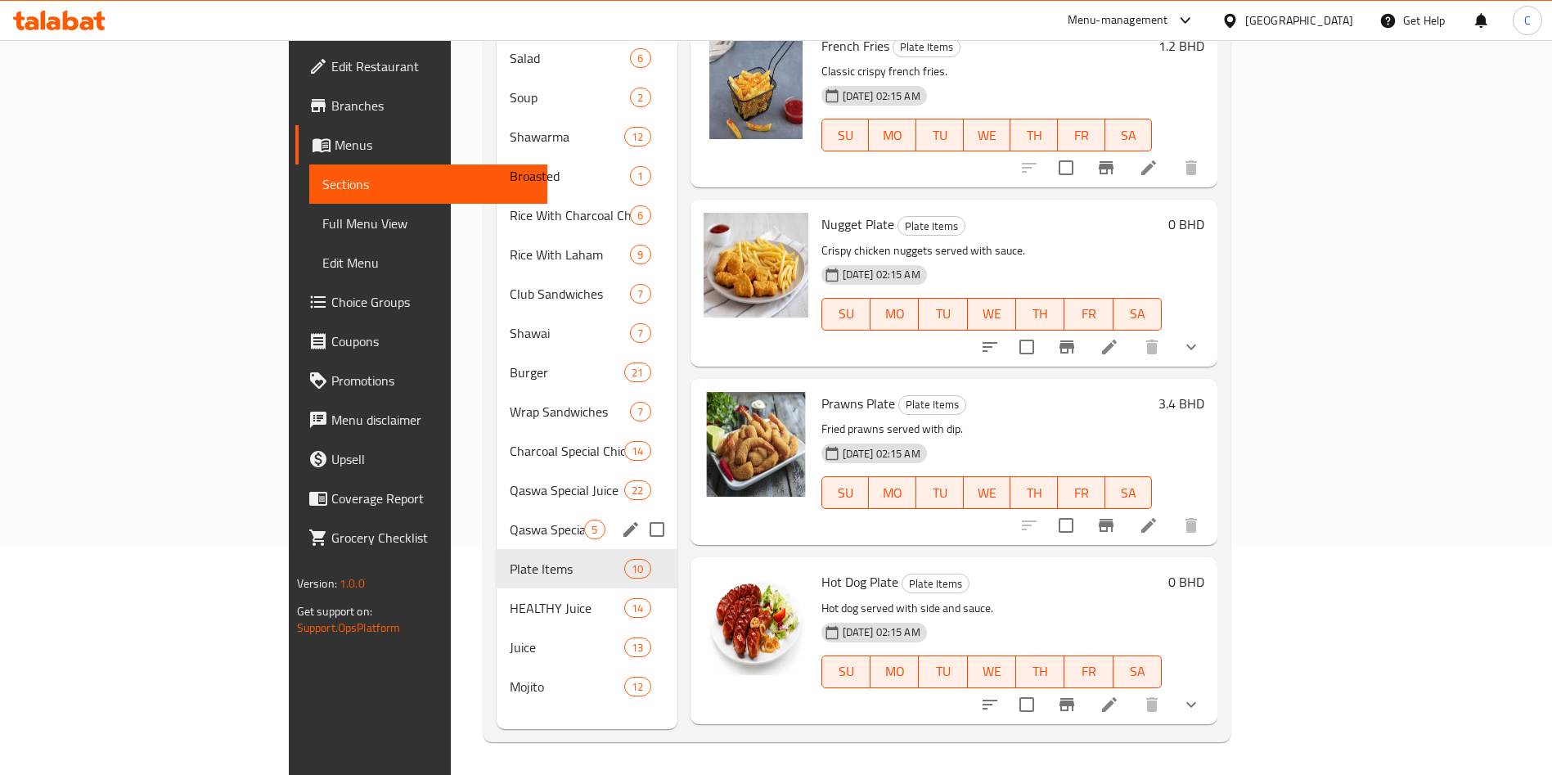
click at [497, 510] on div "Qaswa Special 5" at bounding box center [587, 529] width 180 height 39
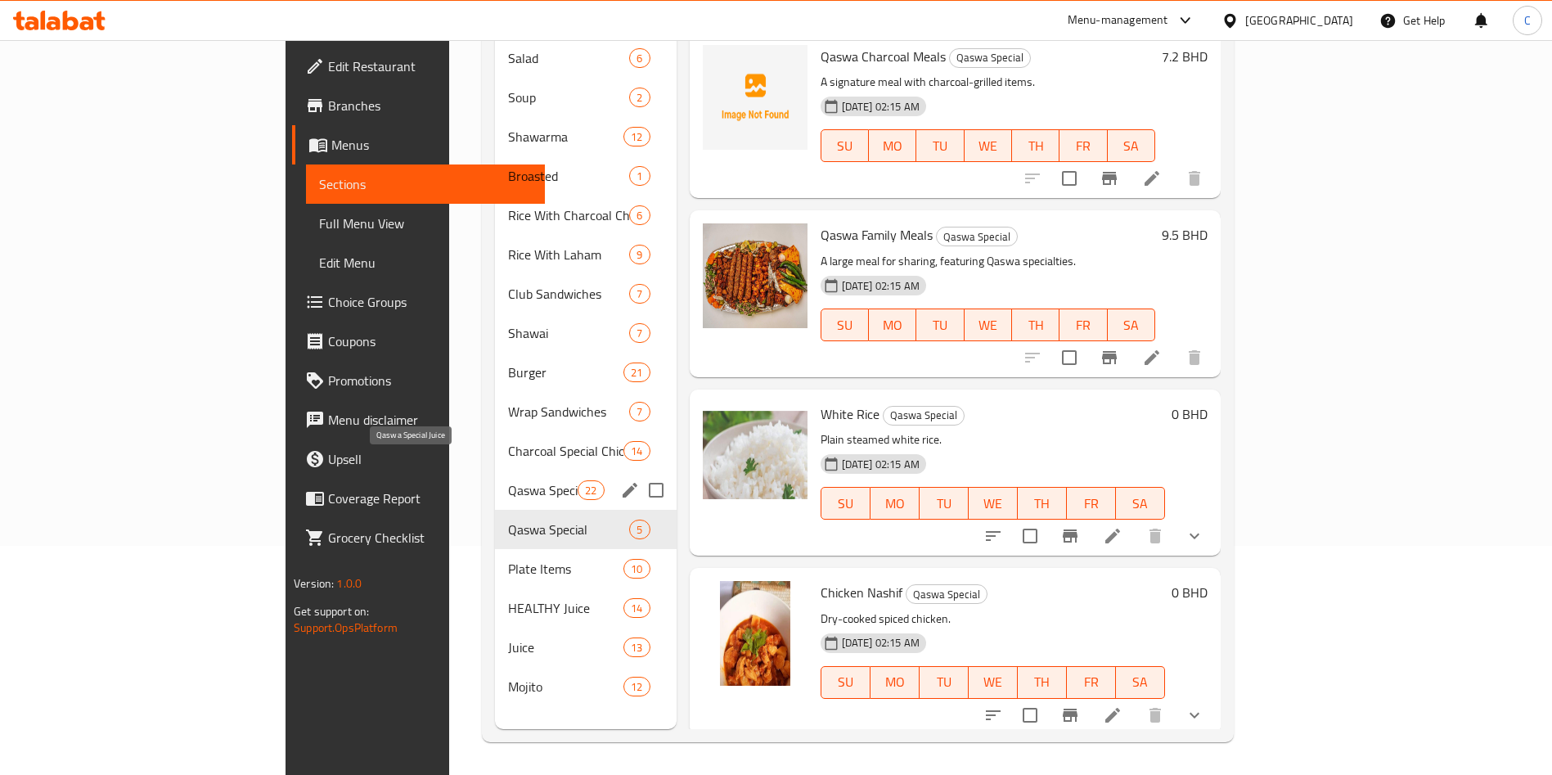
click at [508, 480] on span "Qaswa Special Juice" at bounding box center [543, 490] width 70 height 20
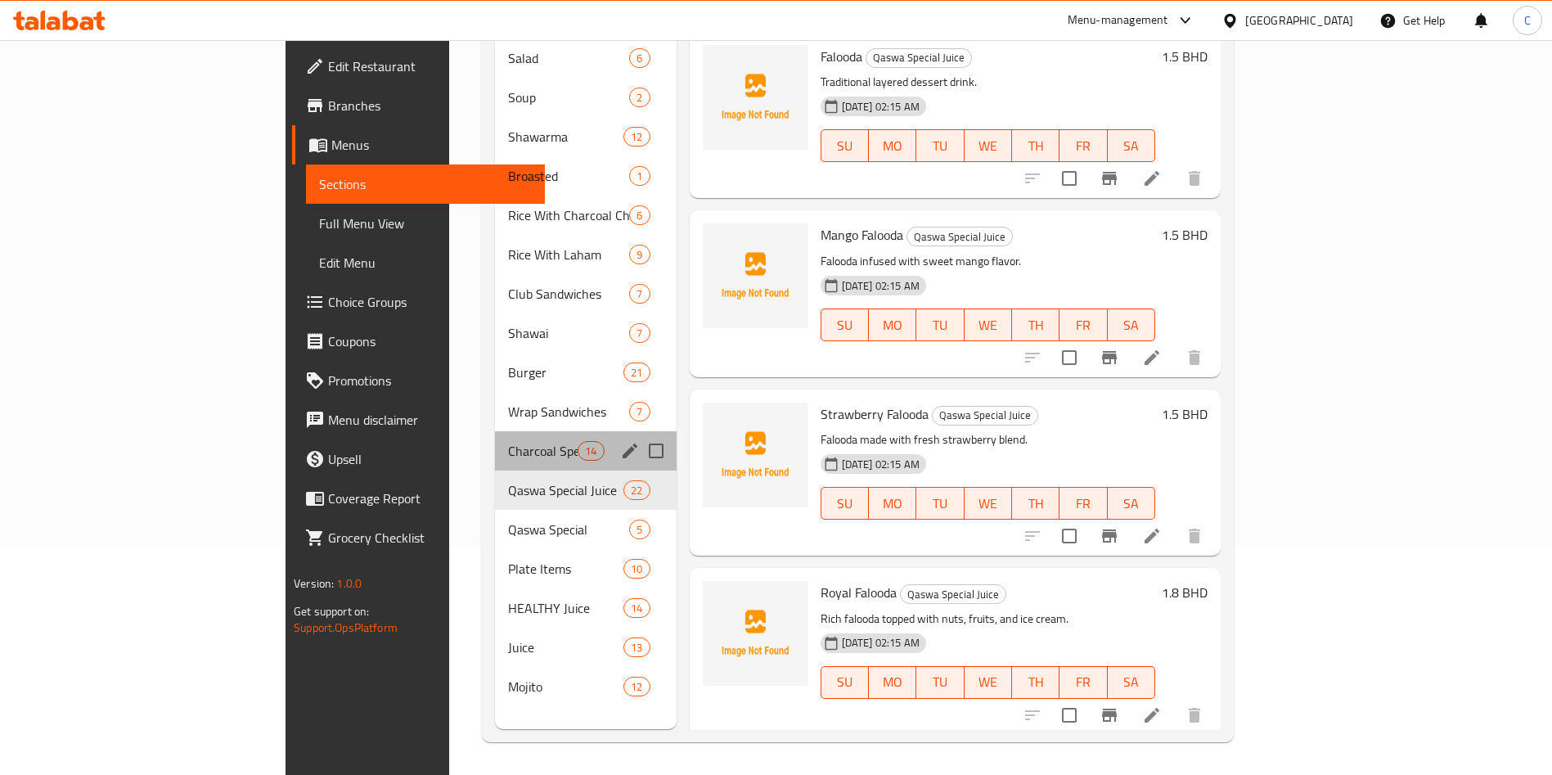
click at [495, 431] on div "Charcoal Special Chicken 14" at bounding box center [586, 450] width 182 height 39
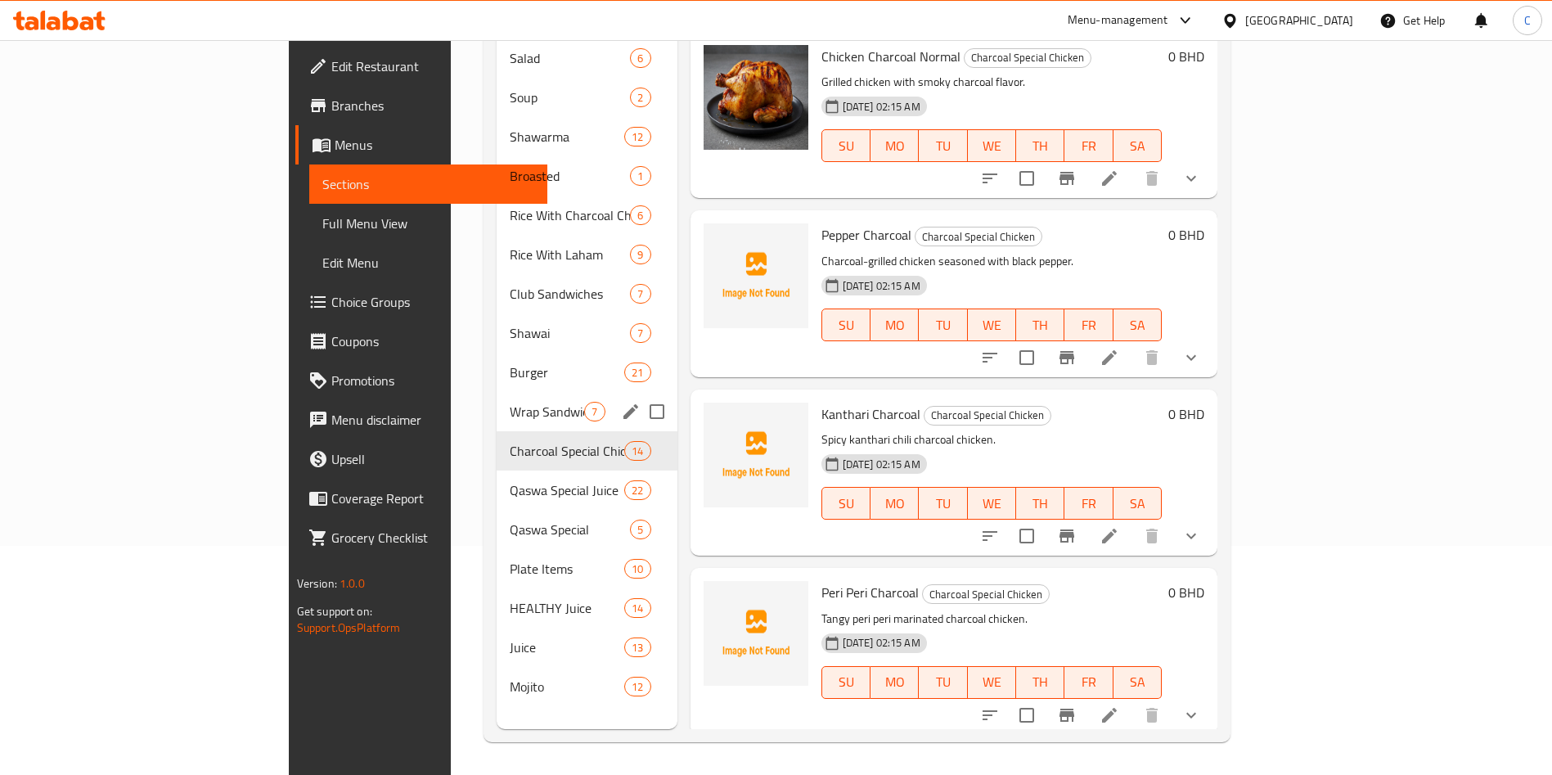
click at [497, 392] on div "Wrap Sandwiches 7" at bounding box center [587, 411] width 180 height 39
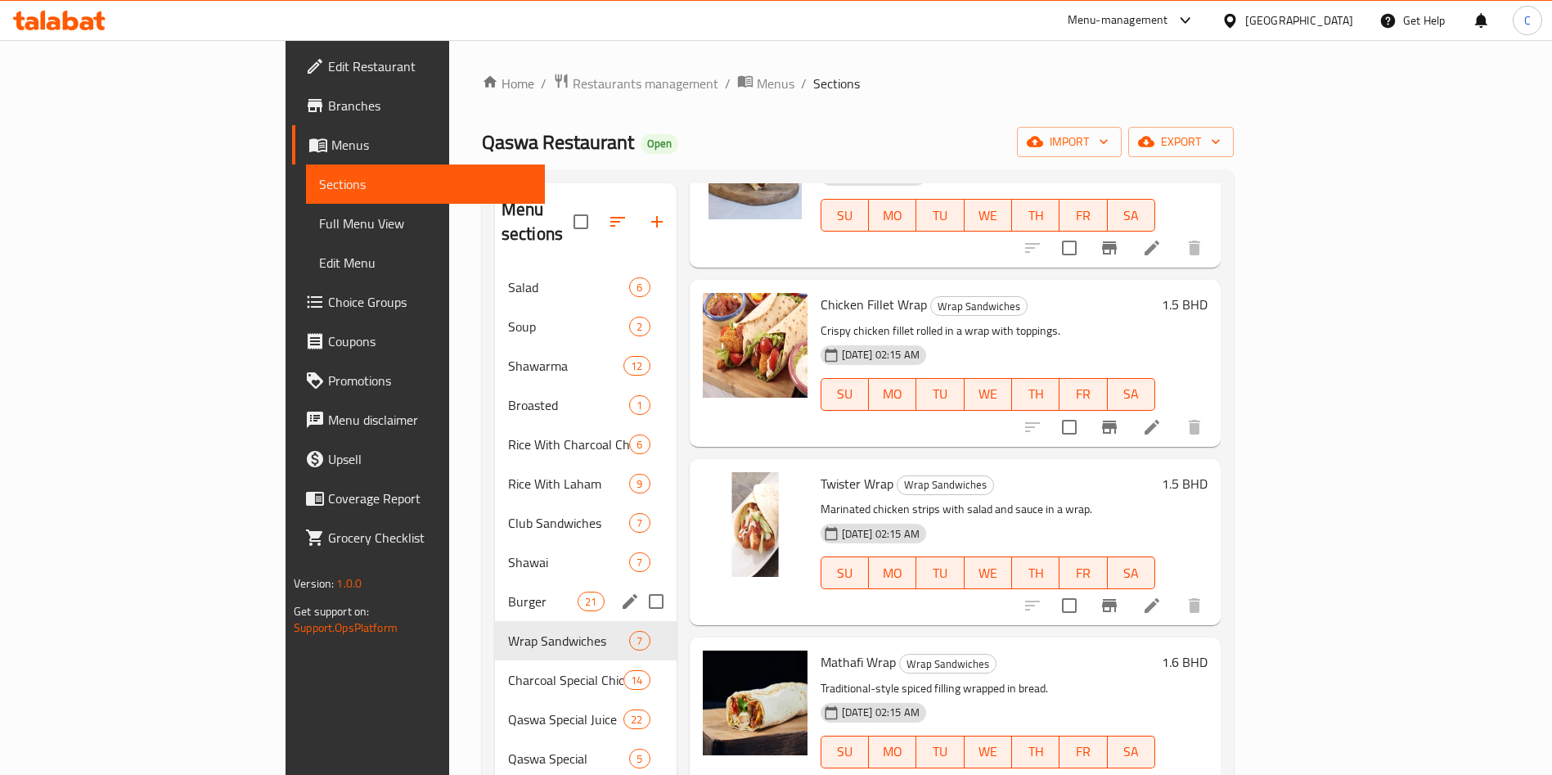
click at [495, 582] on div "Burger 21" at bounding box center [586, 601] width 182 height 39
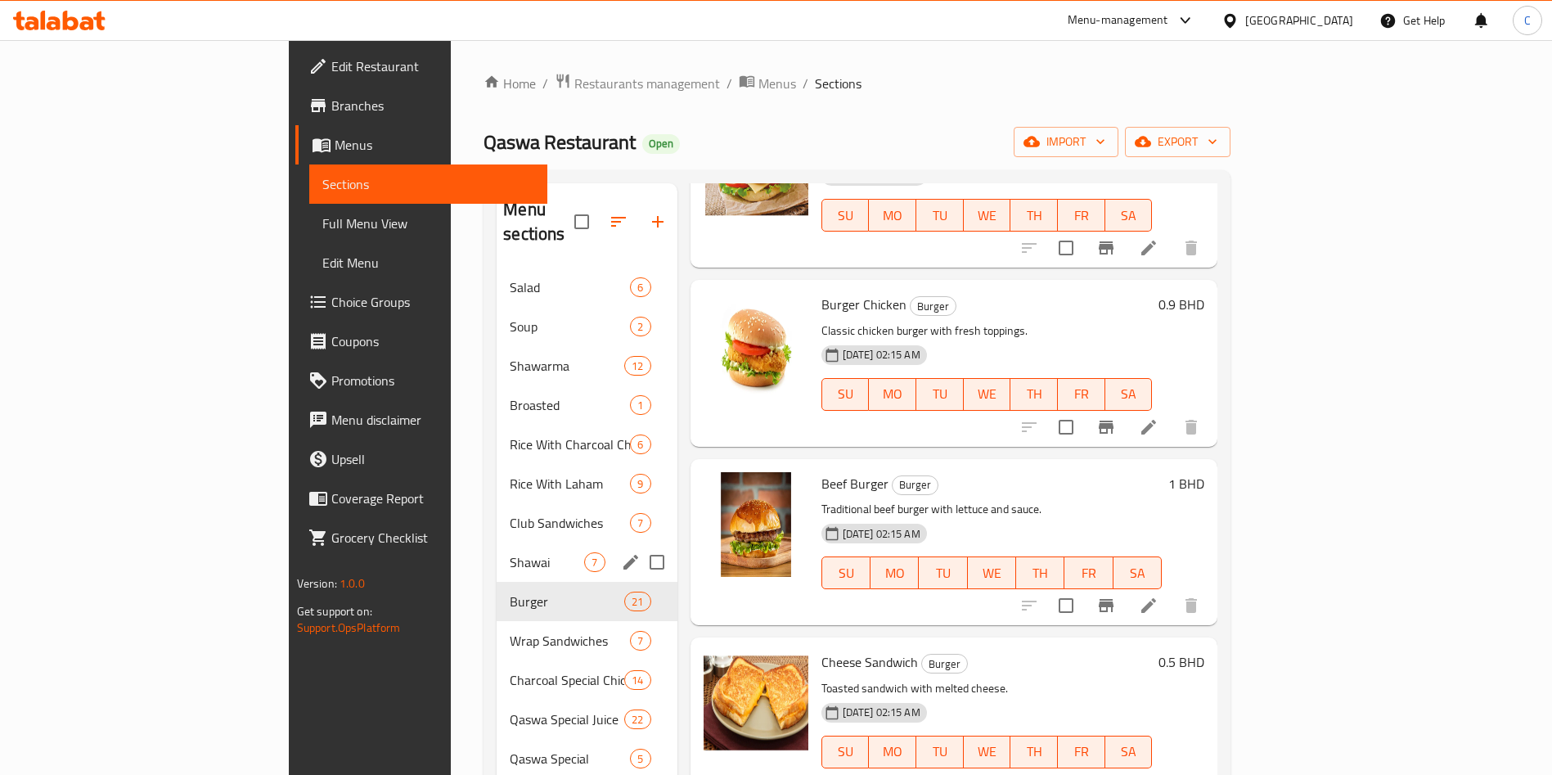
click at [497, 542] on div "Shawai 7" at bounding box center [587, 561] width 180 height 39
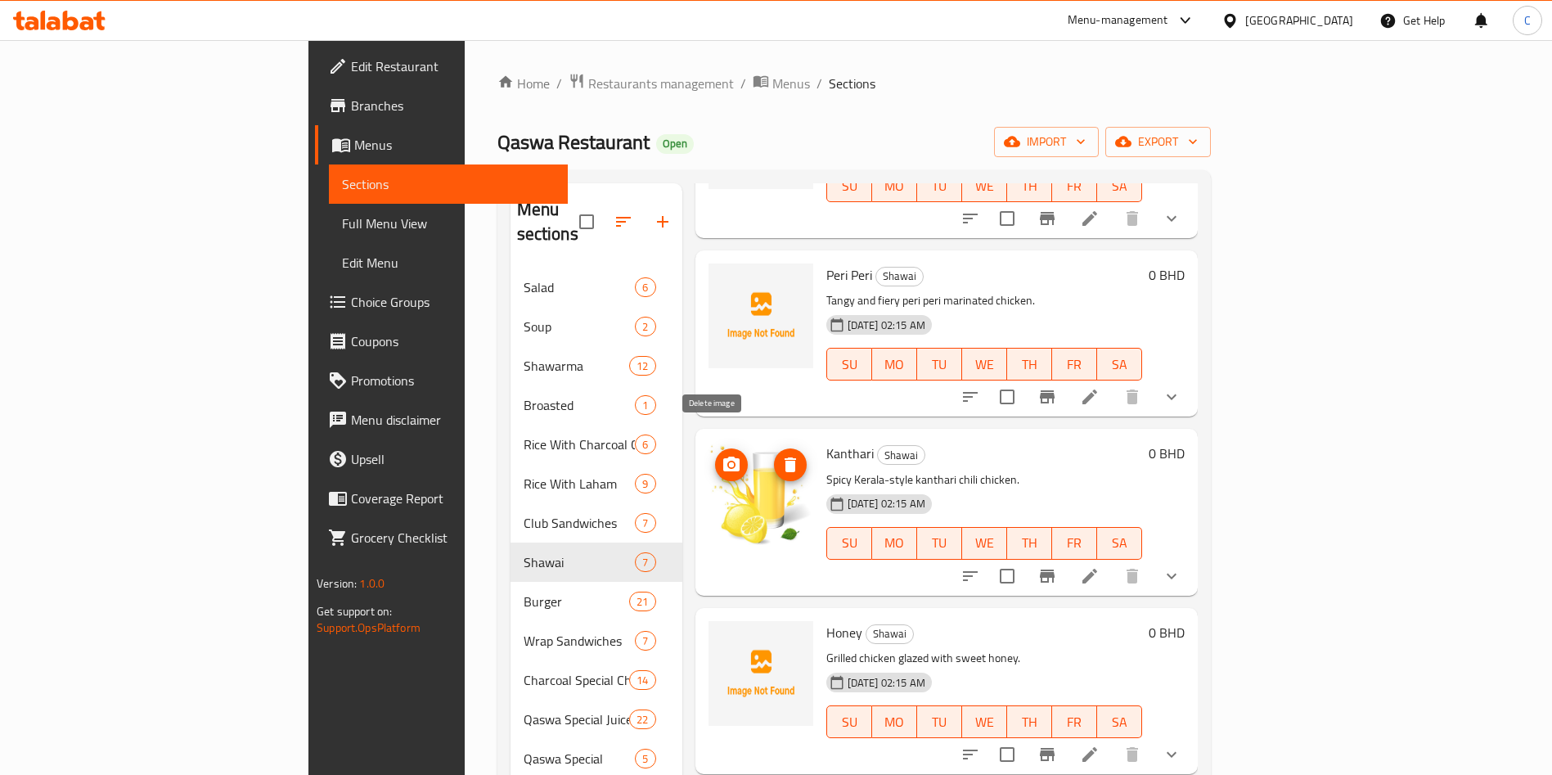
click at [780, 455] on icon "delete image" at bounding box center [790, 465] width 20 height 20
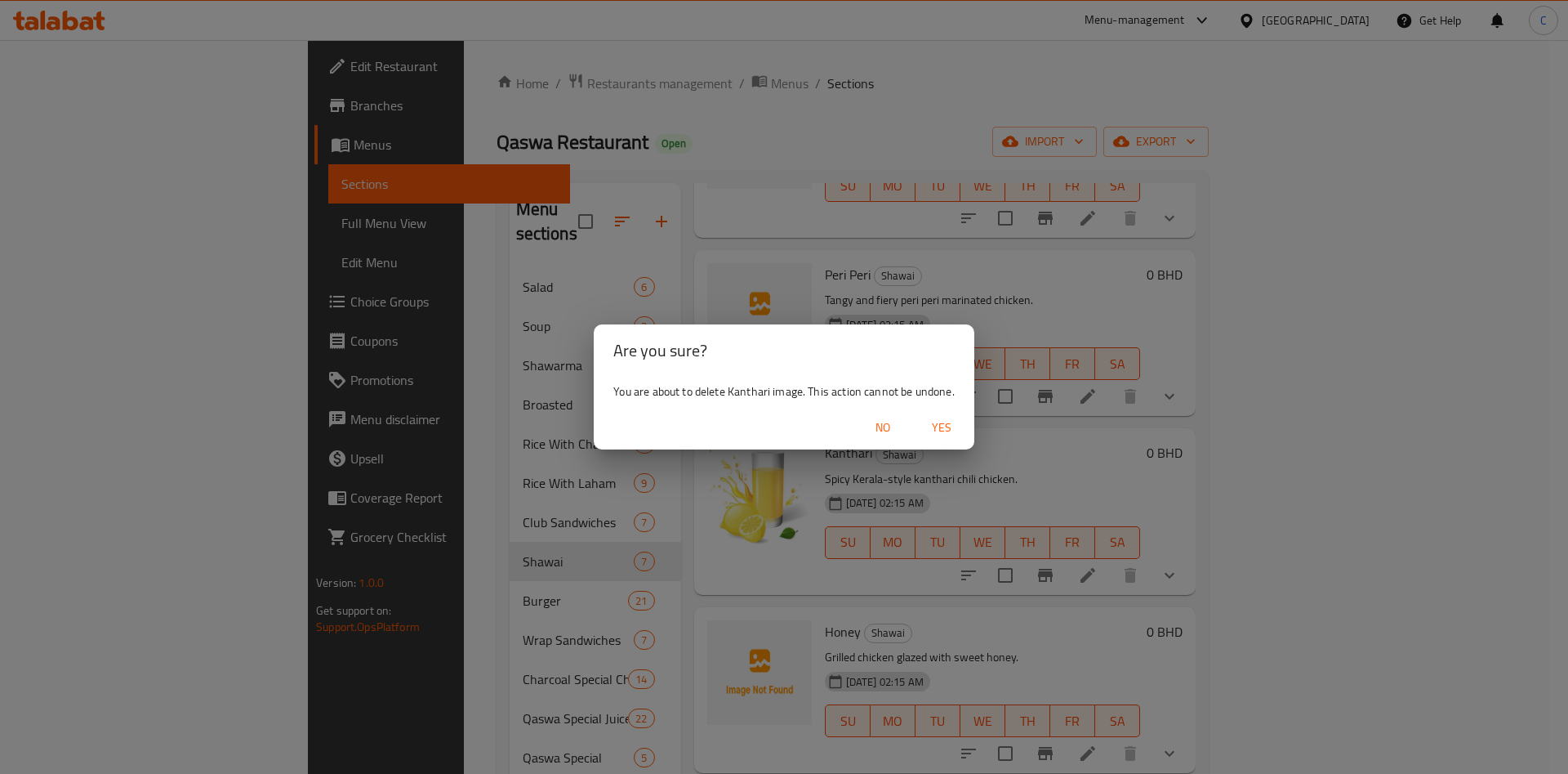
click at [938, 429] on span "Yes" at bounding box center [941, 427] width 39 height 20
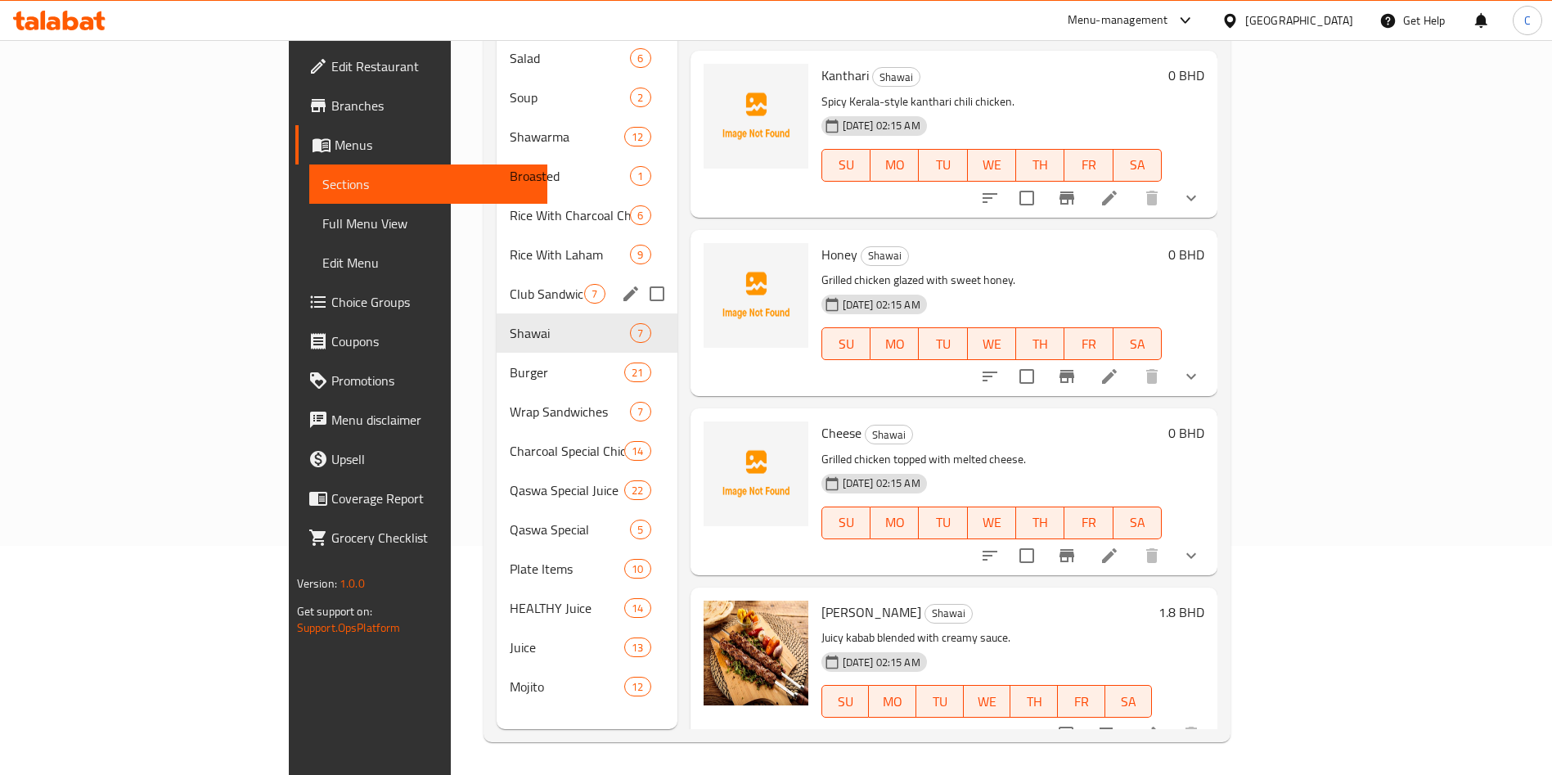
click at [497, 274] on div "Club Sandwiches 7" at bounding box center [587, 293] width 180 height 39
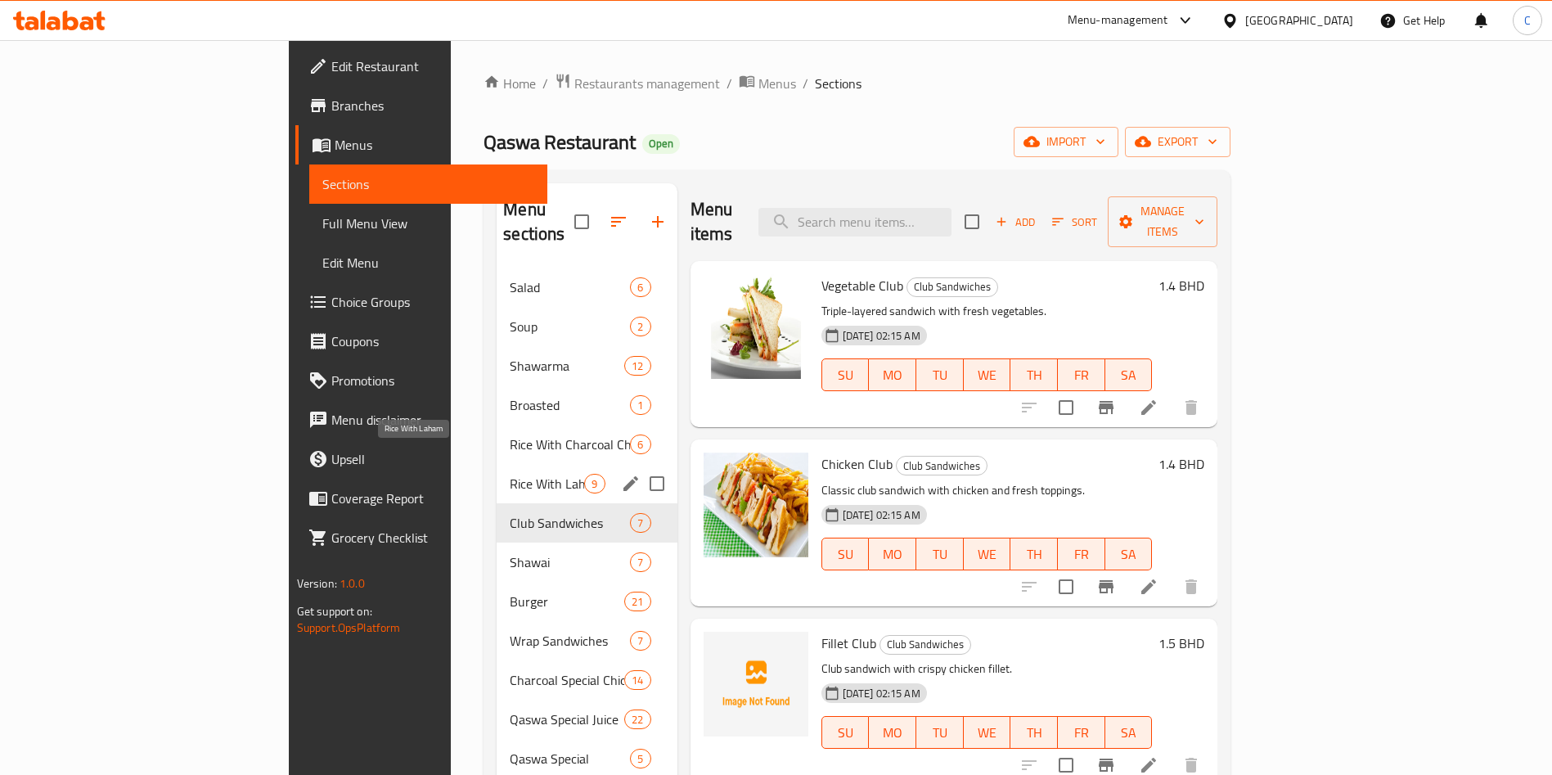
click at [510, 474] on span "Rice With Laham" at bounding box center [547, 484] width 74 height 20
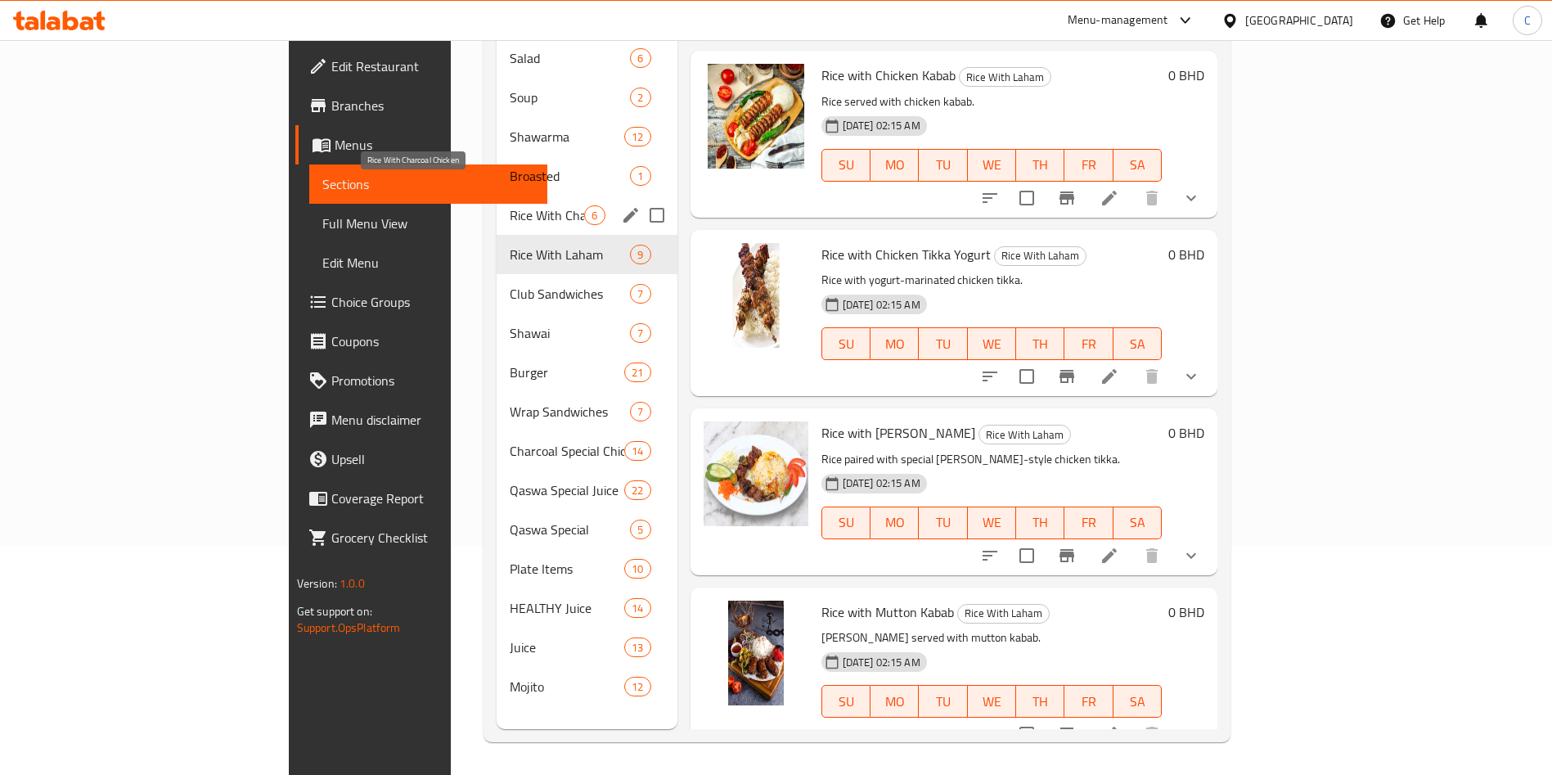
click at [510, 205] on span "Rice With Charcoal Chicken" at bounding box center [547, 215] width 74 height 20
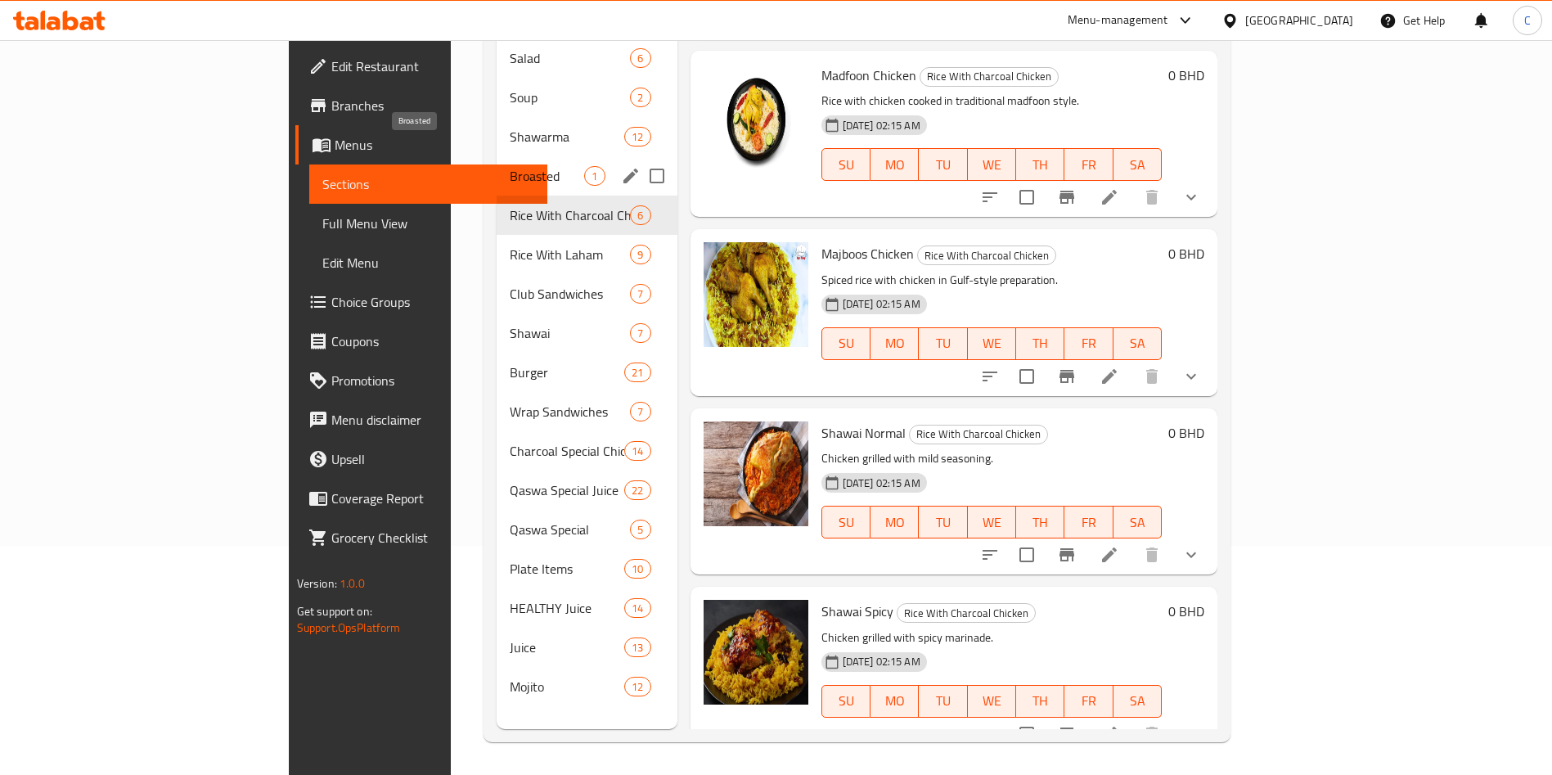
click at [510, 166] on span "Broasted" at bounding box center [547, 176] width 74 height 20
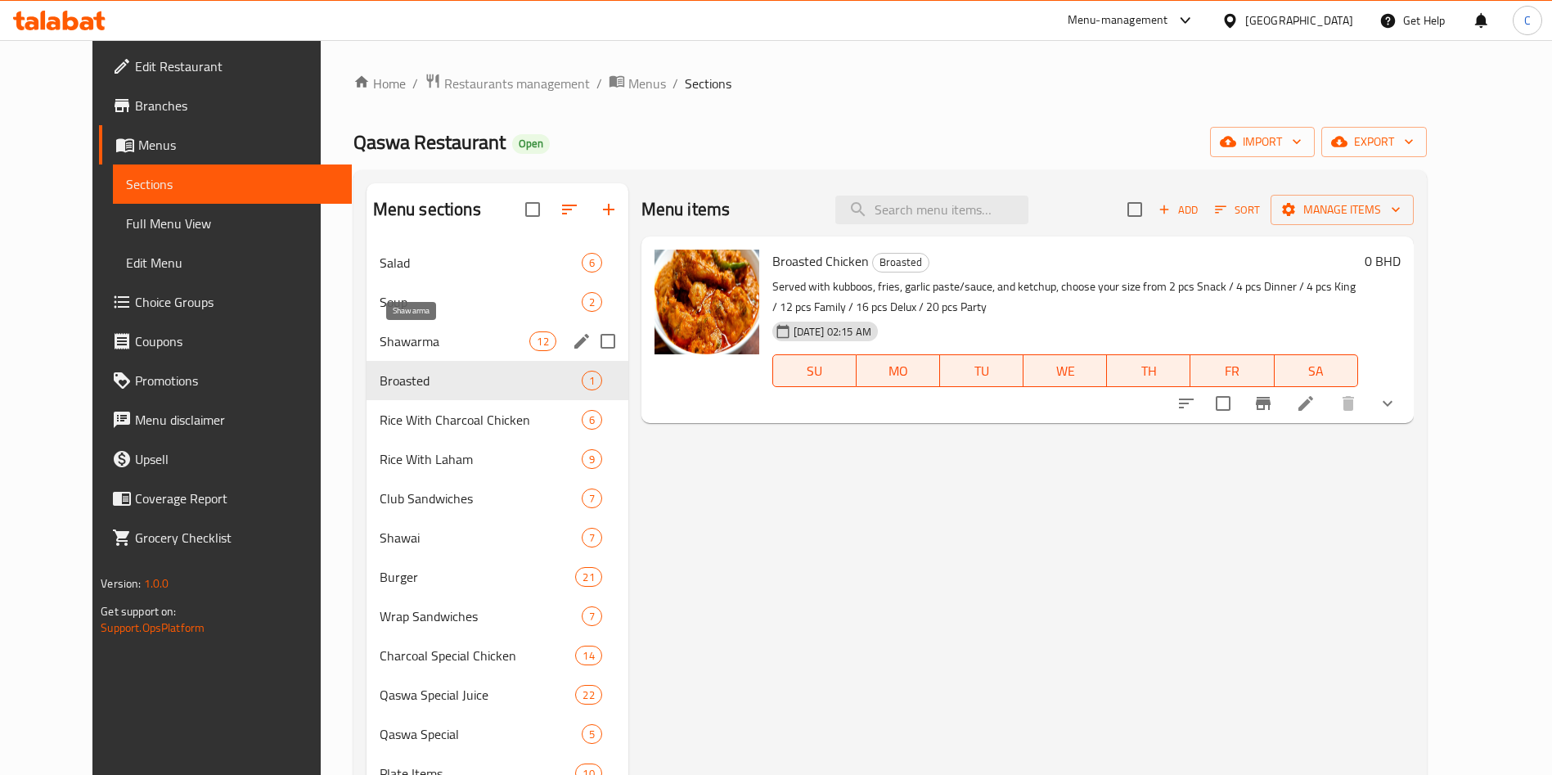
click at [366, 329] on div "Shawarma 12" at bounding box center [497, 340] width 262 height 39
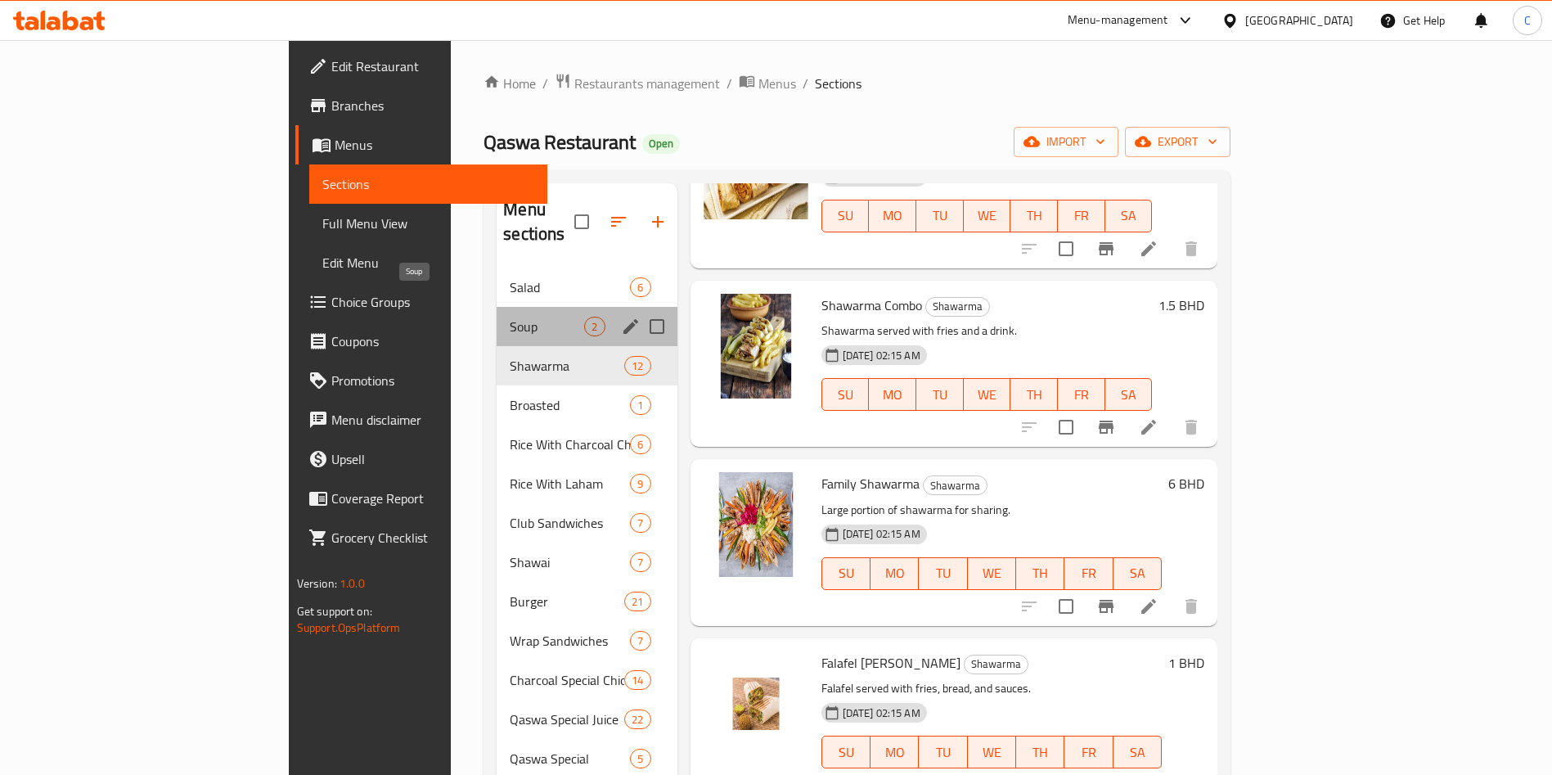
click at [510, 317] on span "Soup" at bounding box center [547, 327] width 74 height 20
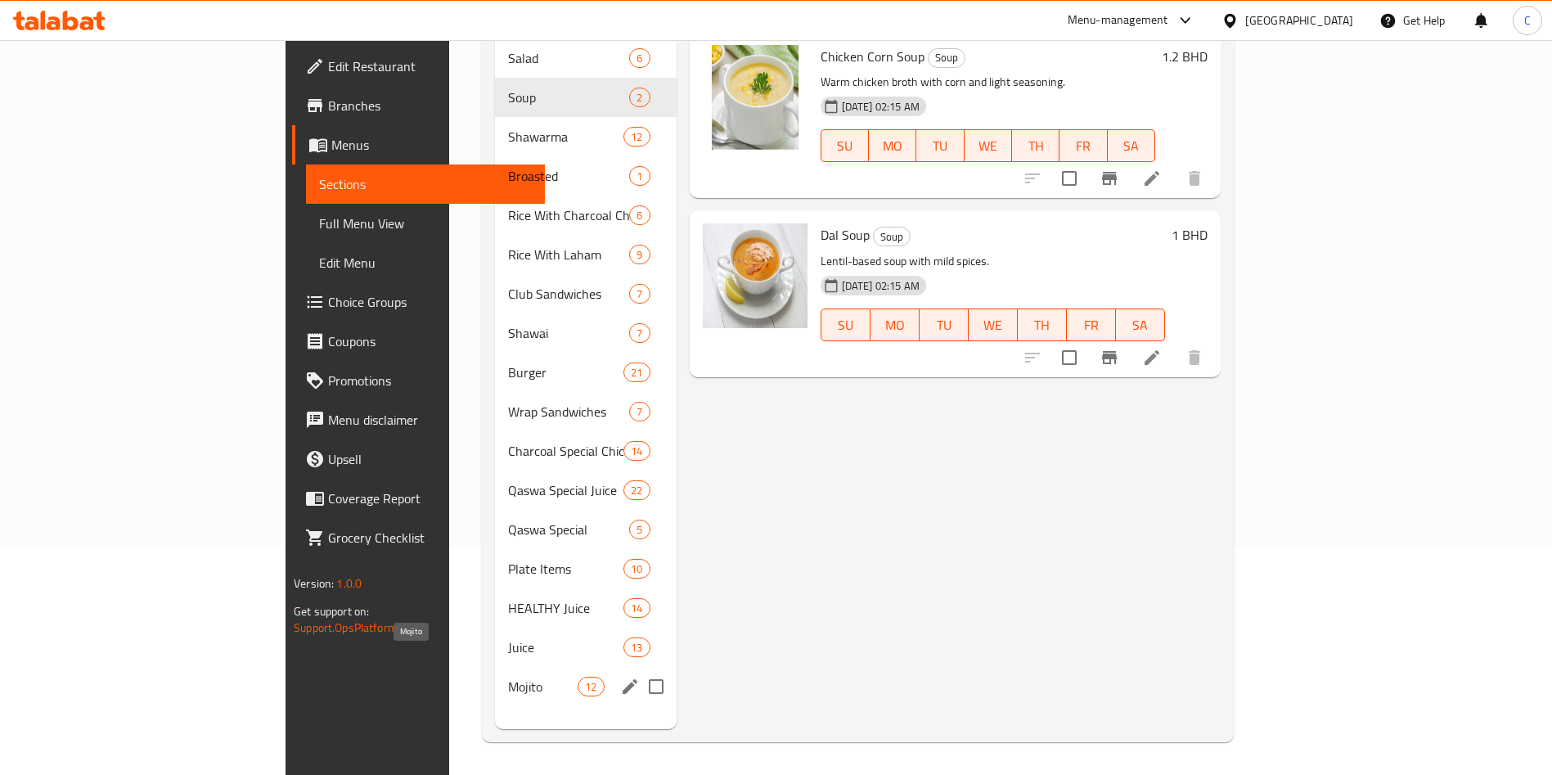
click at [508, 677] on span "Mojito" at bounding box center [543, 687] width 70 height 20
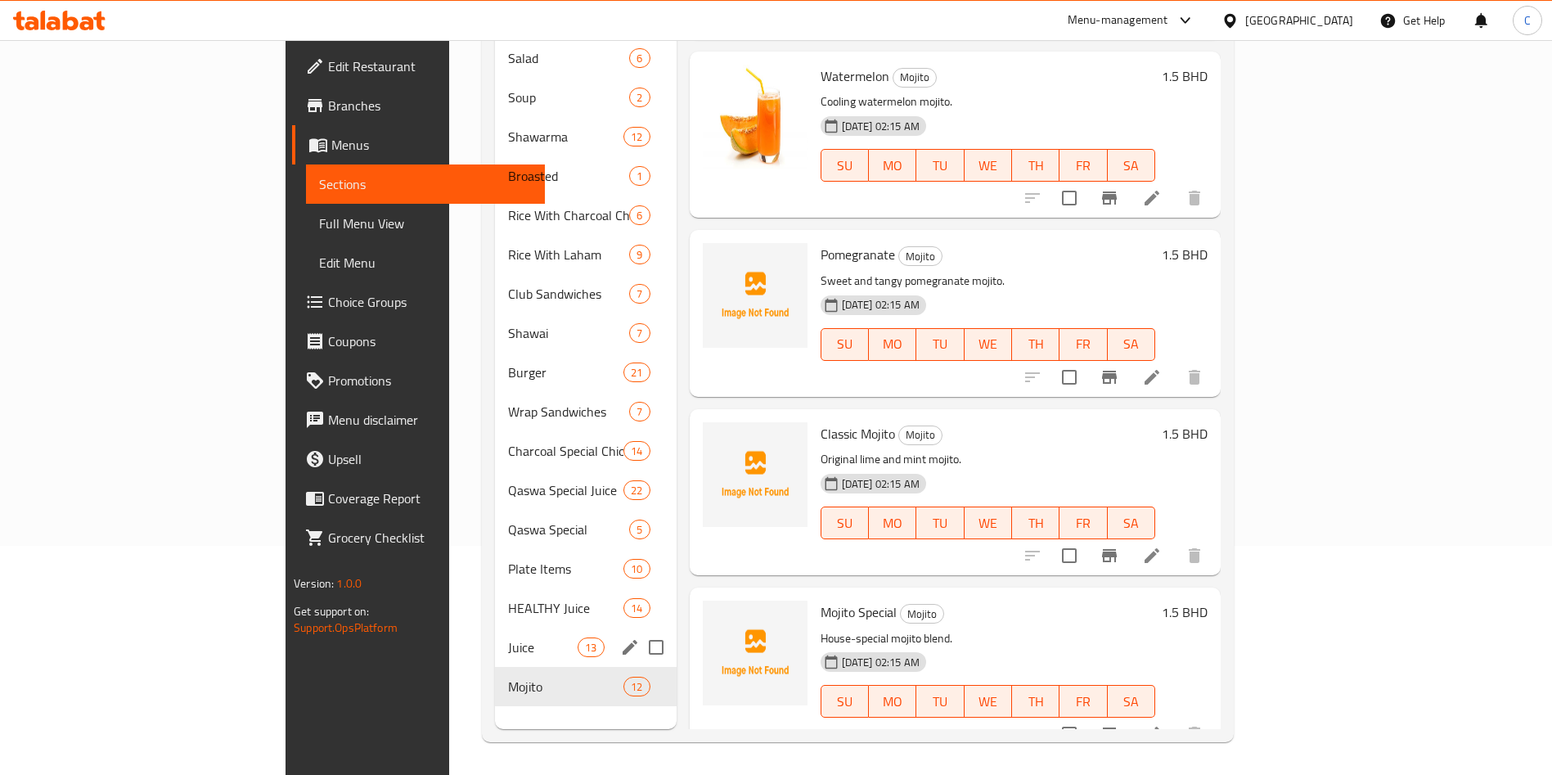
click at [495, 627] on div "Juice 13" at bounding box center [586, 646] width 182 height 39
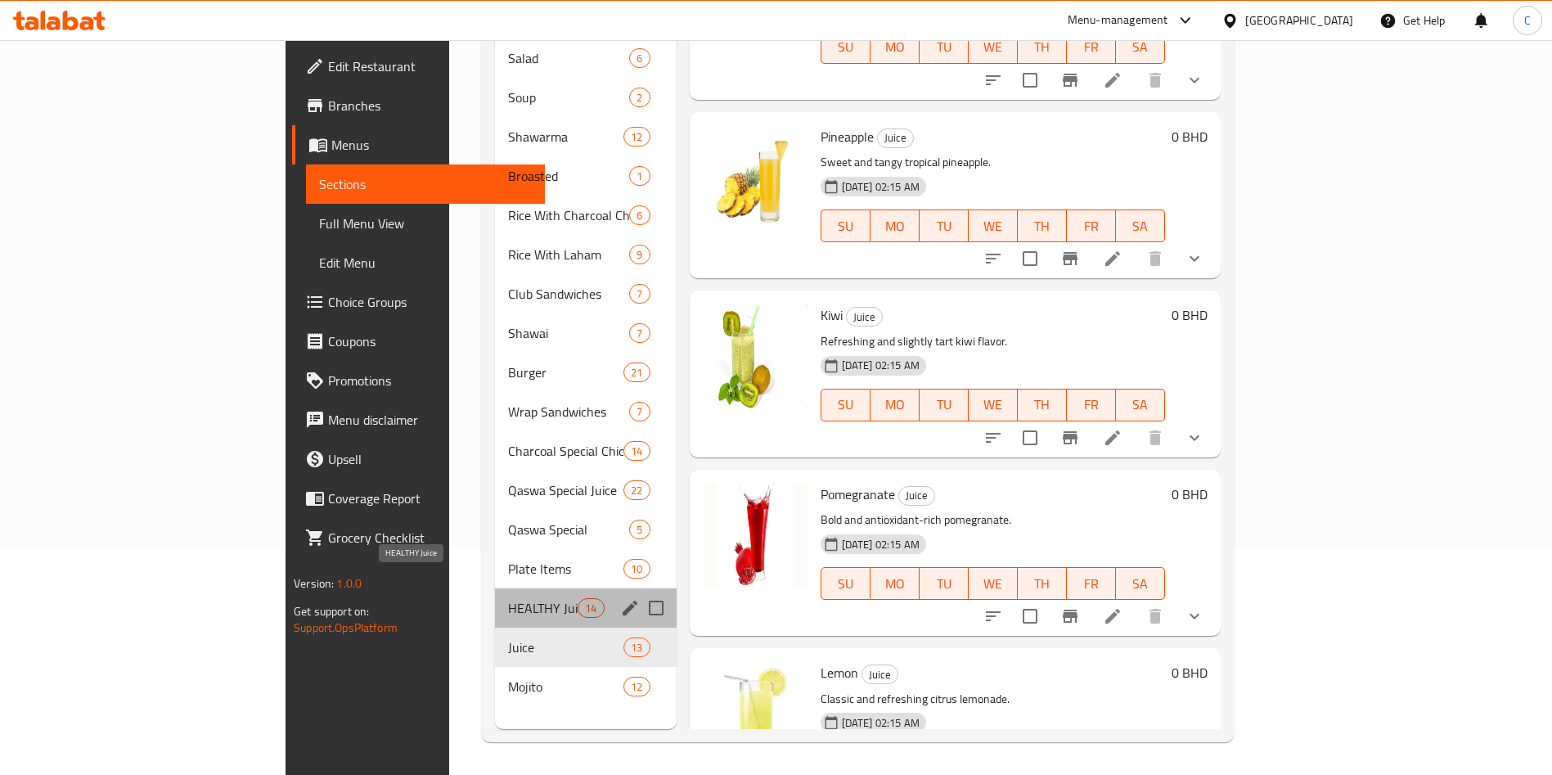
click at [508, 598] on span "HEALTHY Juice" at bounding box center [543, 608] width 70 height 20
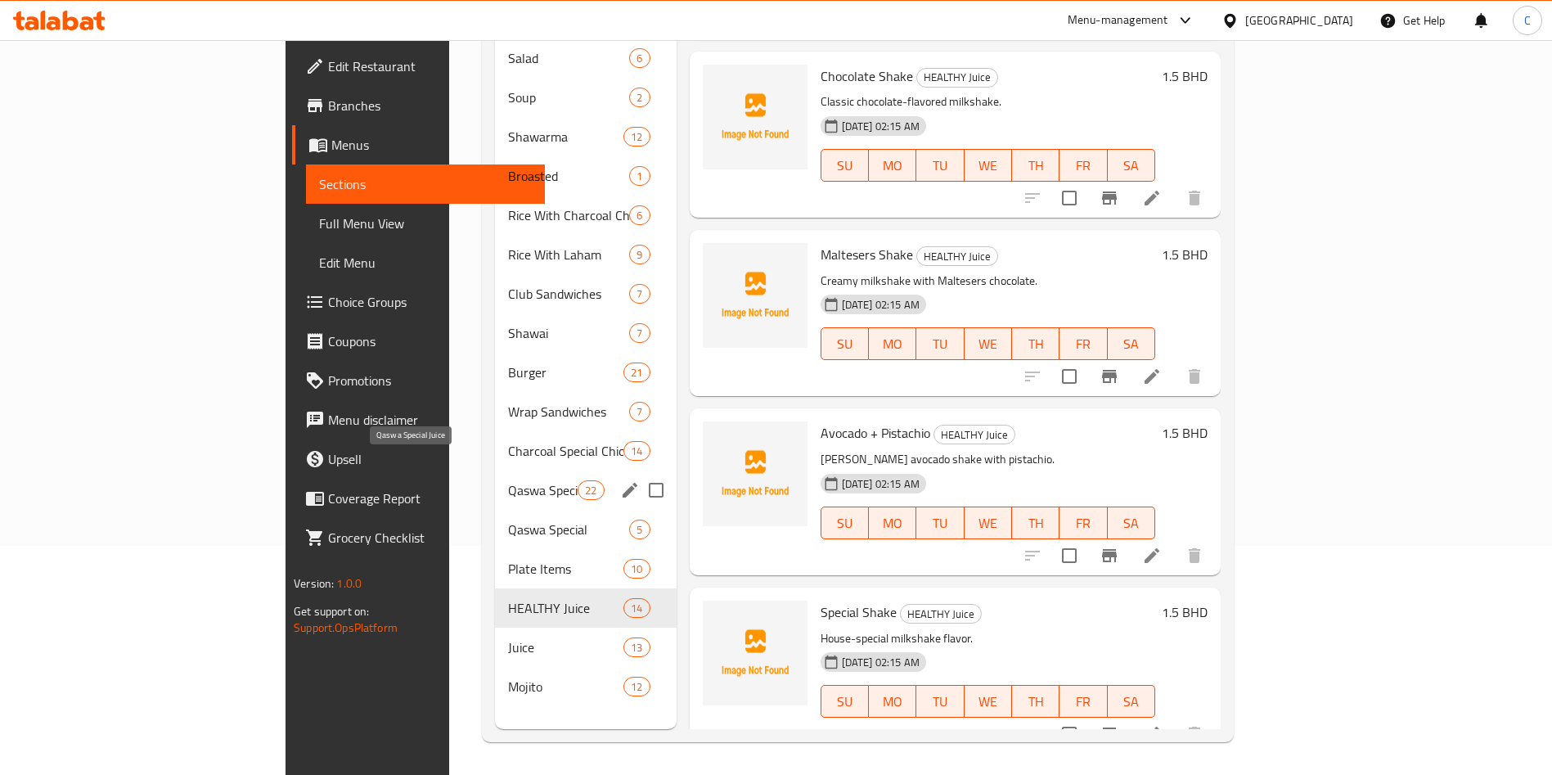
drag, startPoint x: 389, startPoint y: 463, endPoint x: 404, endPoint y: 461, distance: 14.9
click at [508, 480] on span "Qaswa Special Juice" at bounding box center [543, 490] width 70 height 20
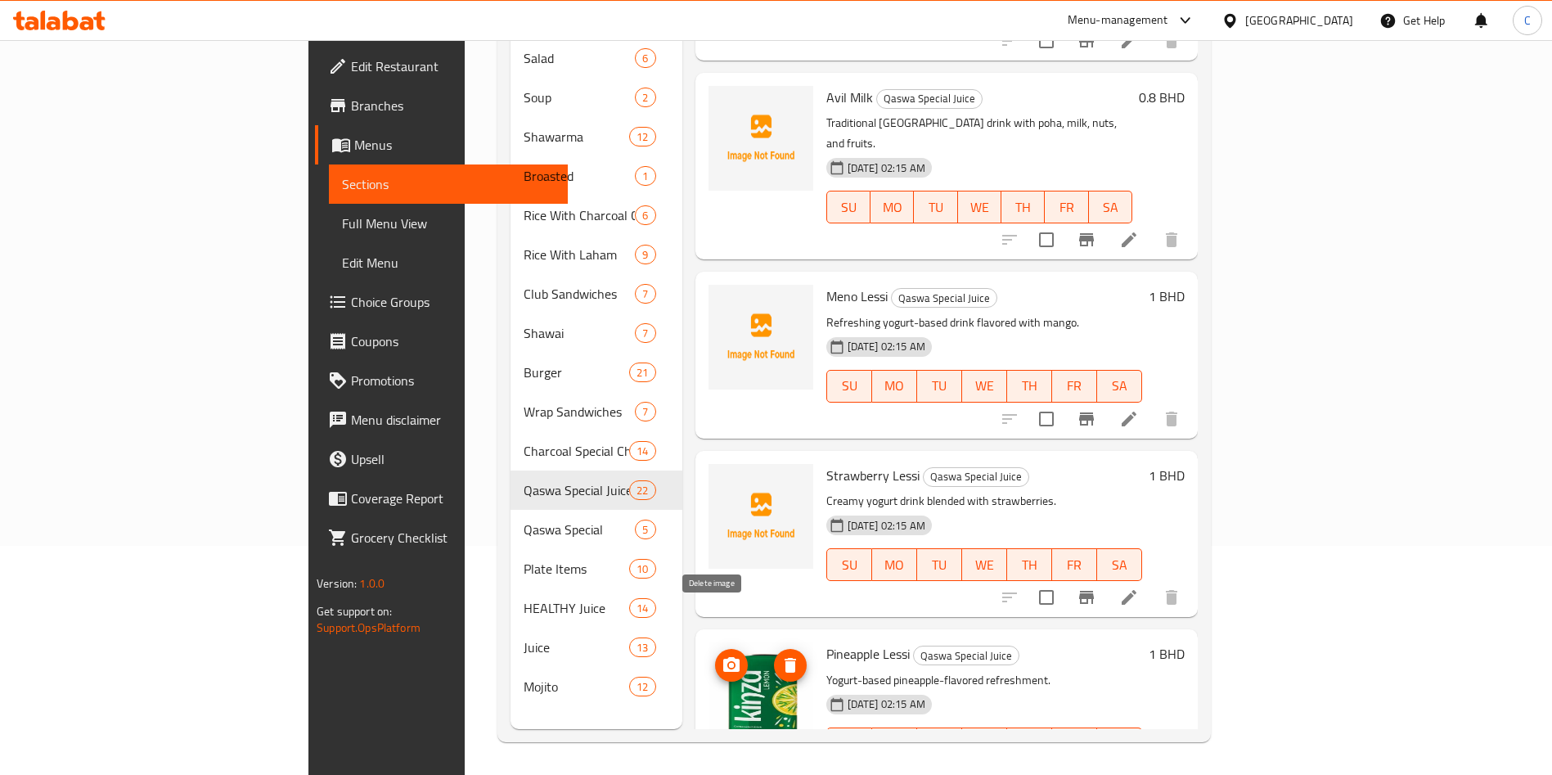
click at [774, 655] on span "delete image" at bounding box center [790, 665] width 33 height 20
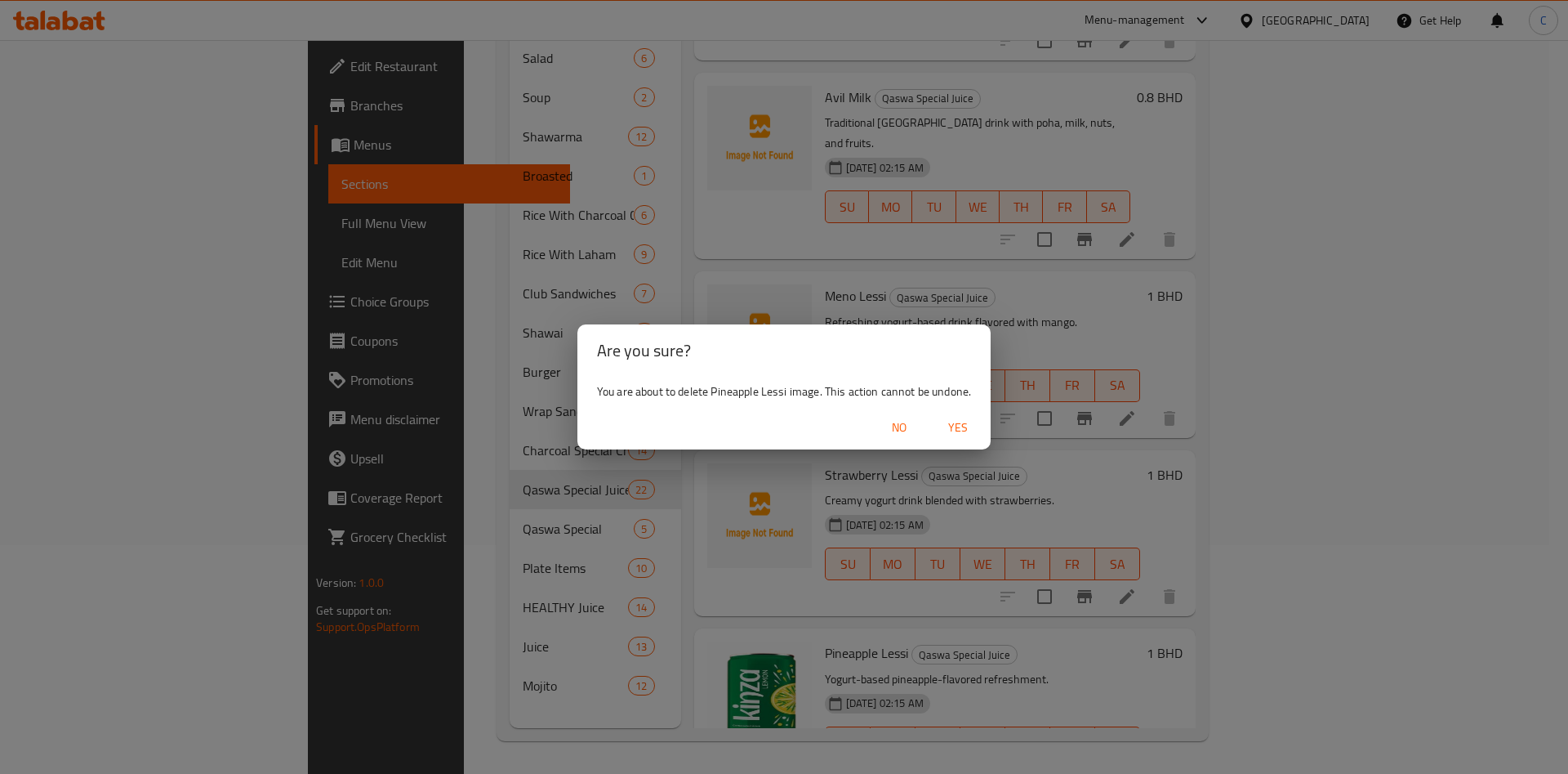
click at [984, 433] on button "Yes" at bounding box center [957, 427] width 52 height 30
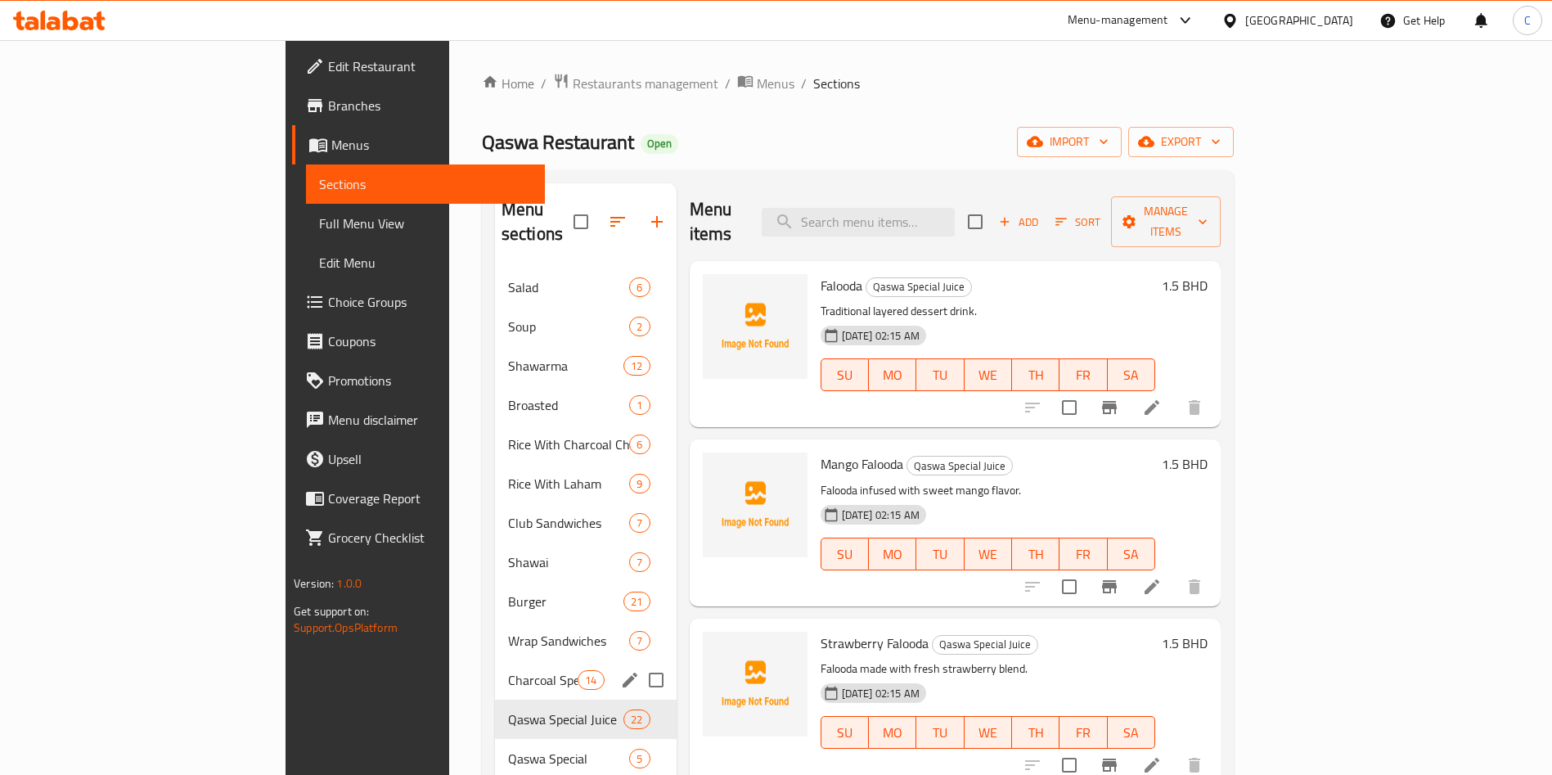
drag, startPoint x: 421, startPoint y: 641, endPoint x: 421, endPoint y: 608, distance: 32.7
click at [495, 660] on div "Charcoal Special Chicken 14" at bounding box center [586, 679] width 182 height 39
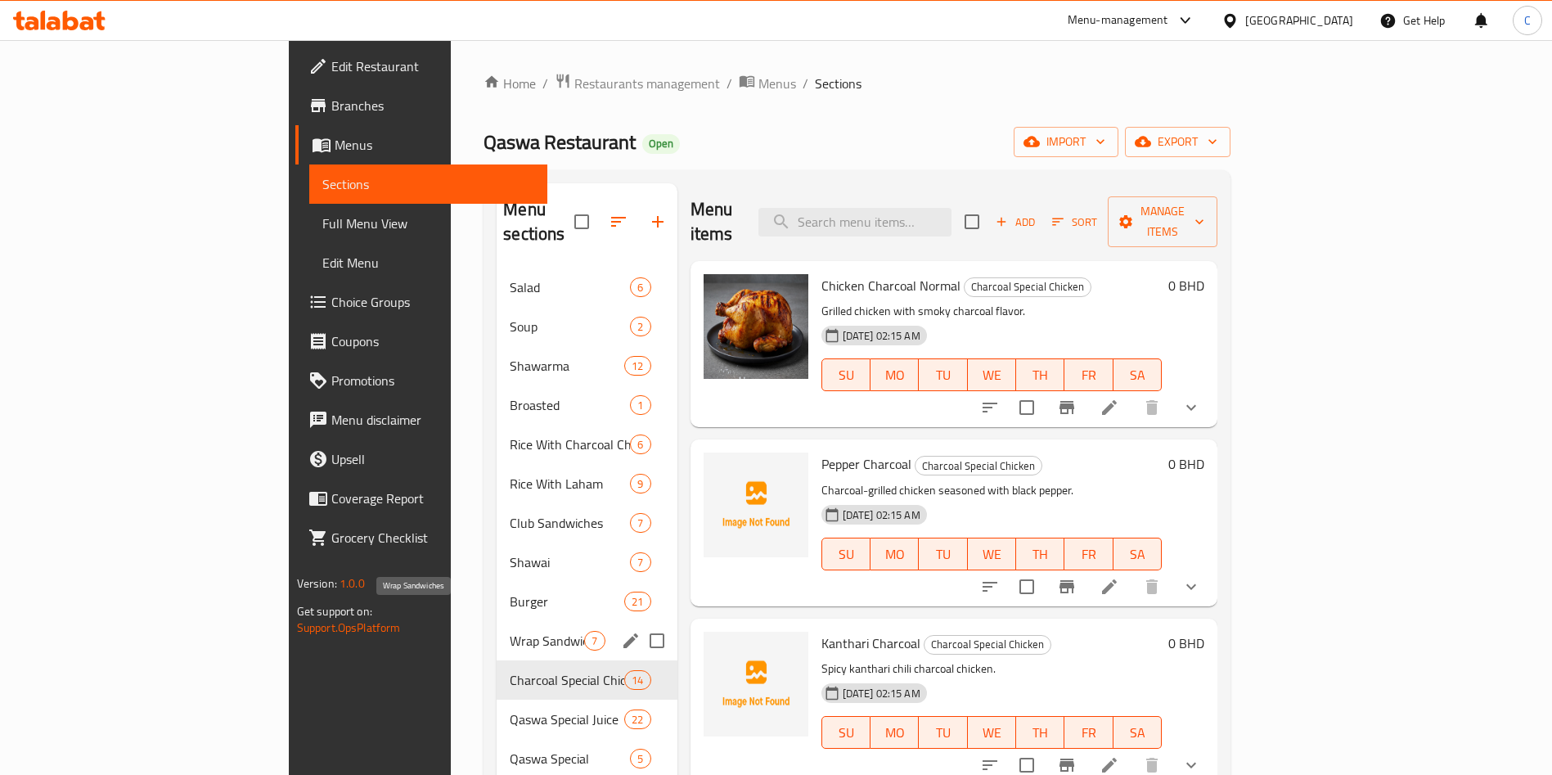
click at [510, 631] on span "Wrap Sandwiches" at bounding box center [547, 641] width 74 height 20
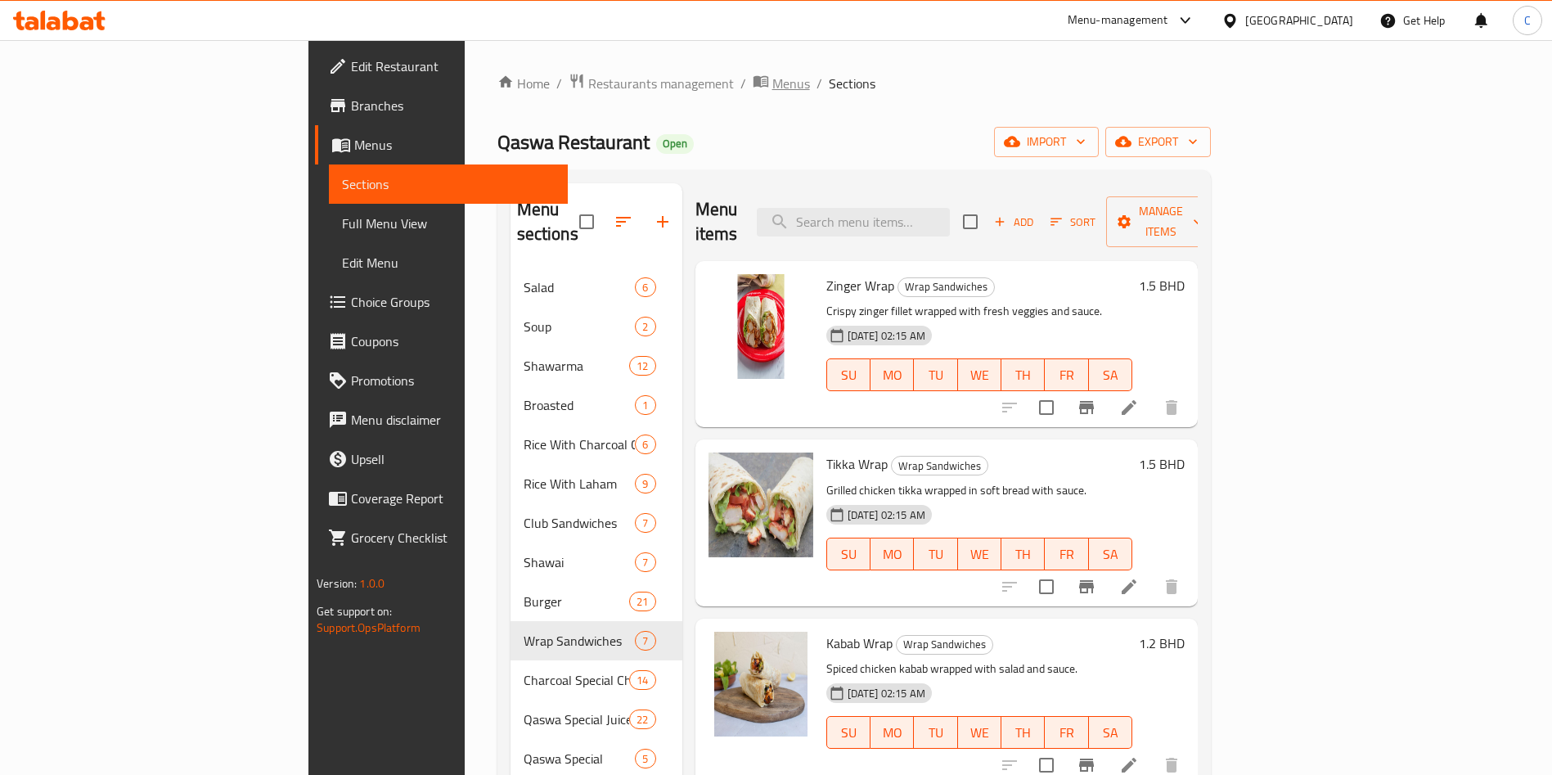
click at [772, 89] on span "Menus" at bounding box center [791, 84] width 38 height 20
